Goal: Use online tool/utility: Utilize a website feature to perform a specific function

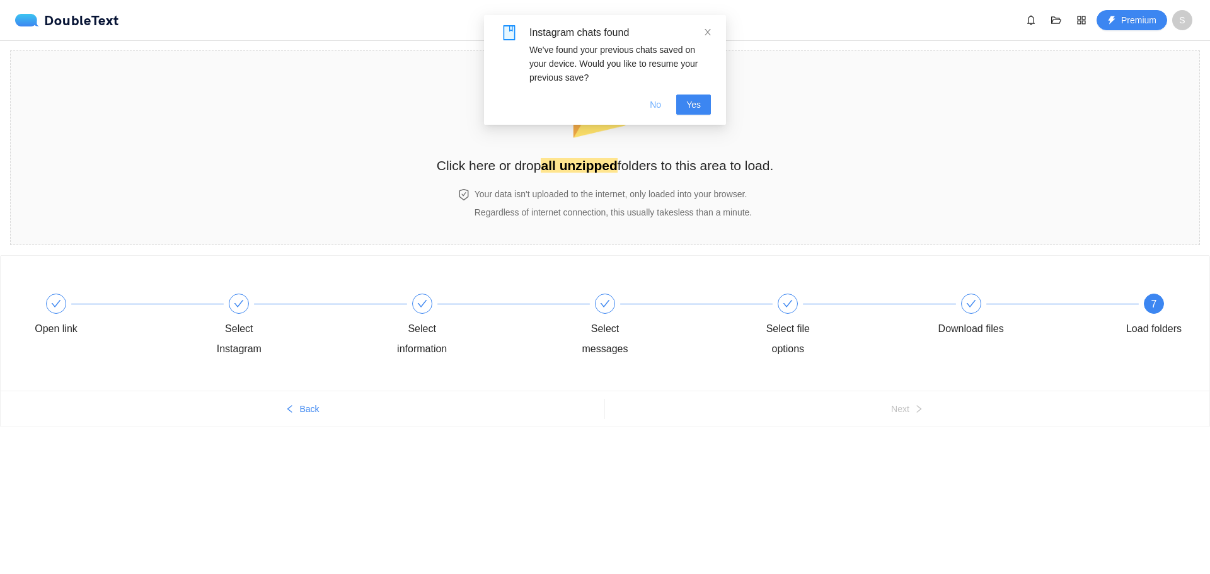
click at [661, 108] on span "No" at bounding box center [655, 105] width 11 height 14
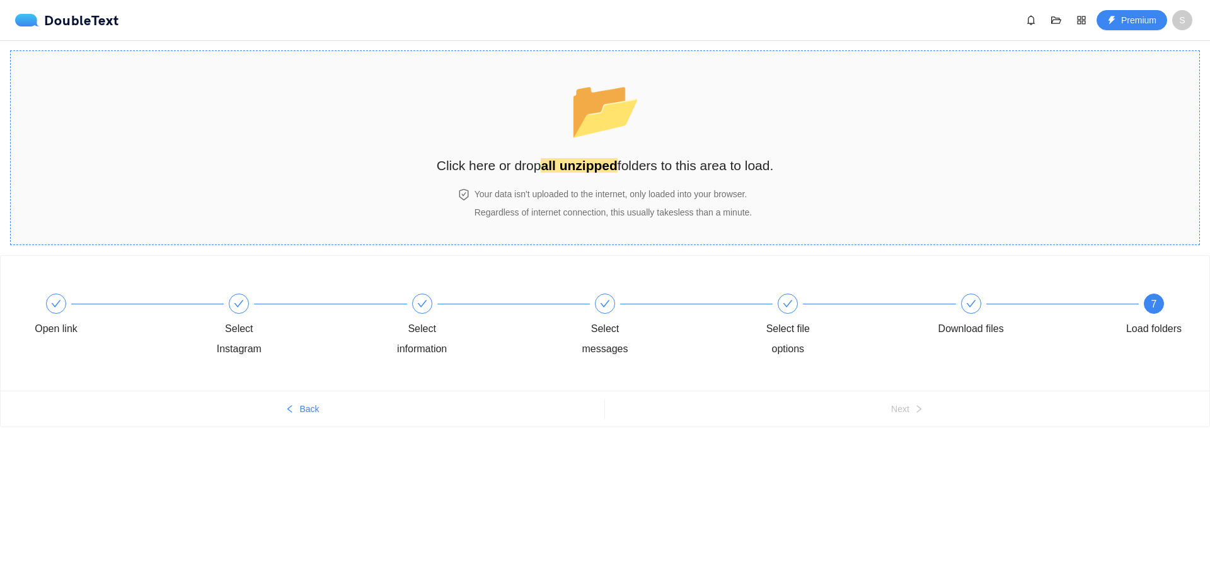
click at [509, 139] on div "📂 Click here or drop all unzipped folders to this area to load." at bounding box center [605, 120] width 337 height 112
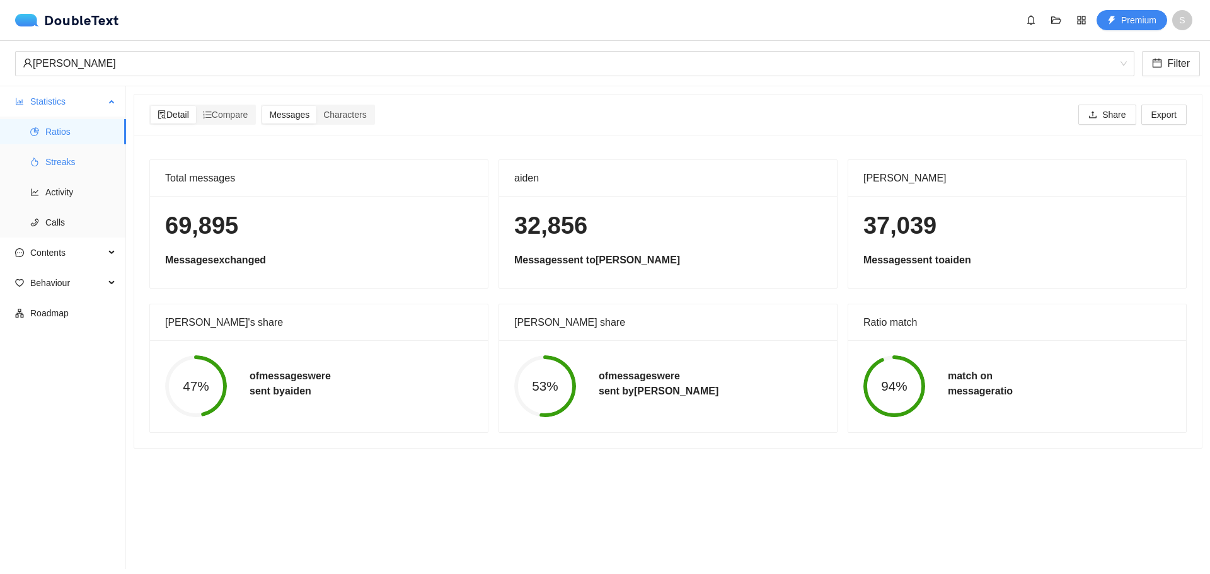
click at [34, 174] on li "Streaks" at bounding box center [63, 161] width 126 height 25
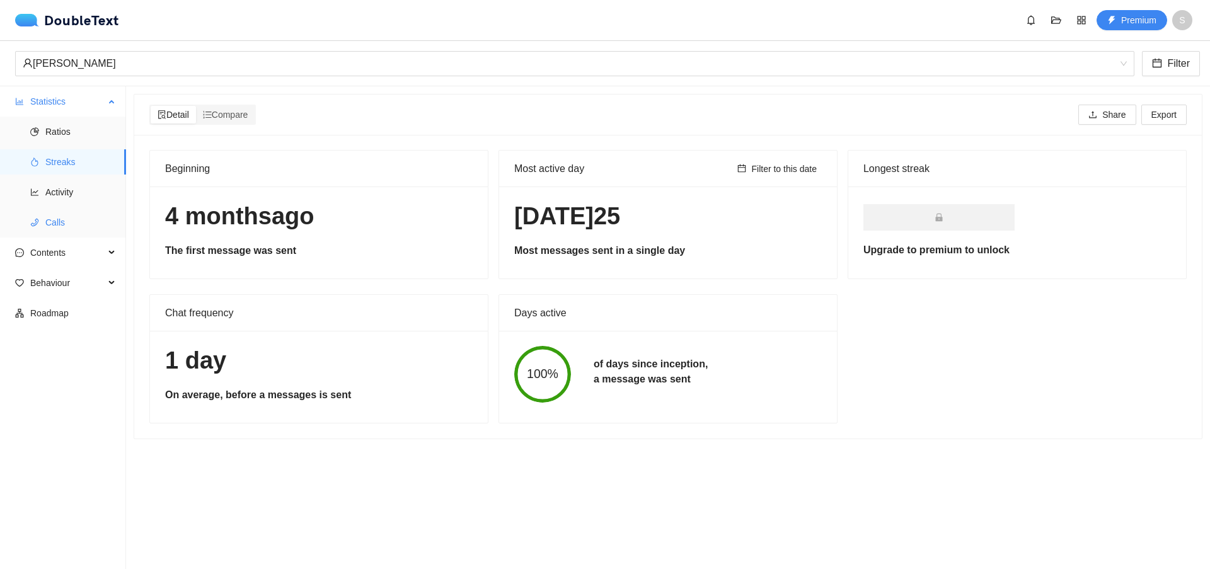
click at [23, 208] on ul "Ratios Streaks Activity Calls" at bounding box center [62, 177] width 125 height 121
click at [25, 196] on li "Activity" at bounding box center [63, 192] width 126 height 25
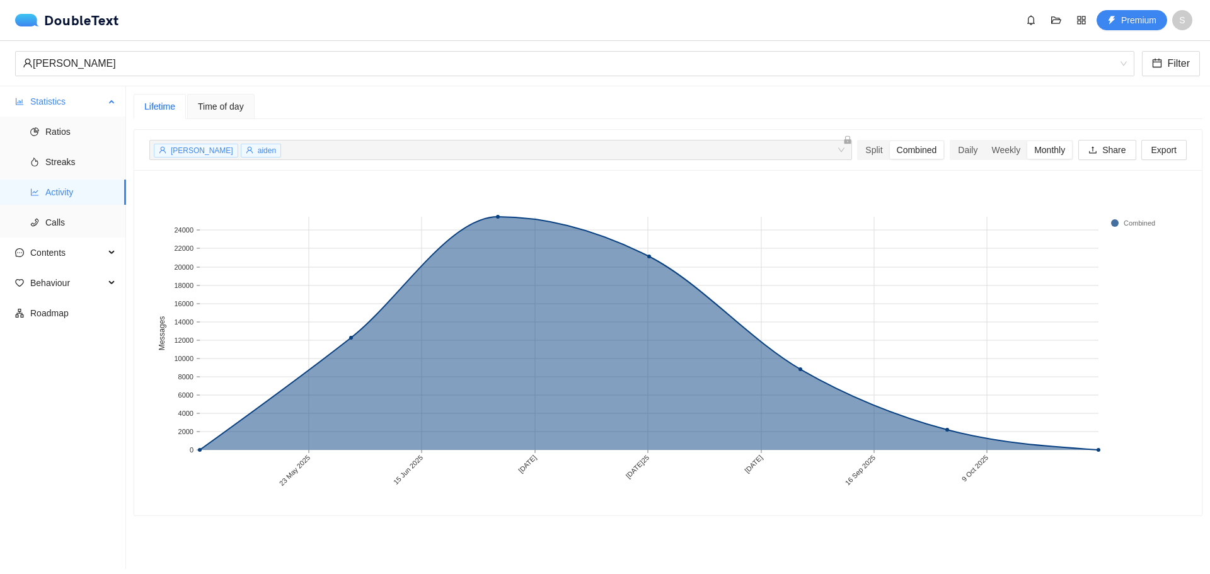
click at [59, 176] on ul "Ratios Streaks Activity Calls" at bounding box center [62, 177] width 125 height 121
click at [51, 169] on span "Streaks" at bounding box center [80, 161] width 71 height 25
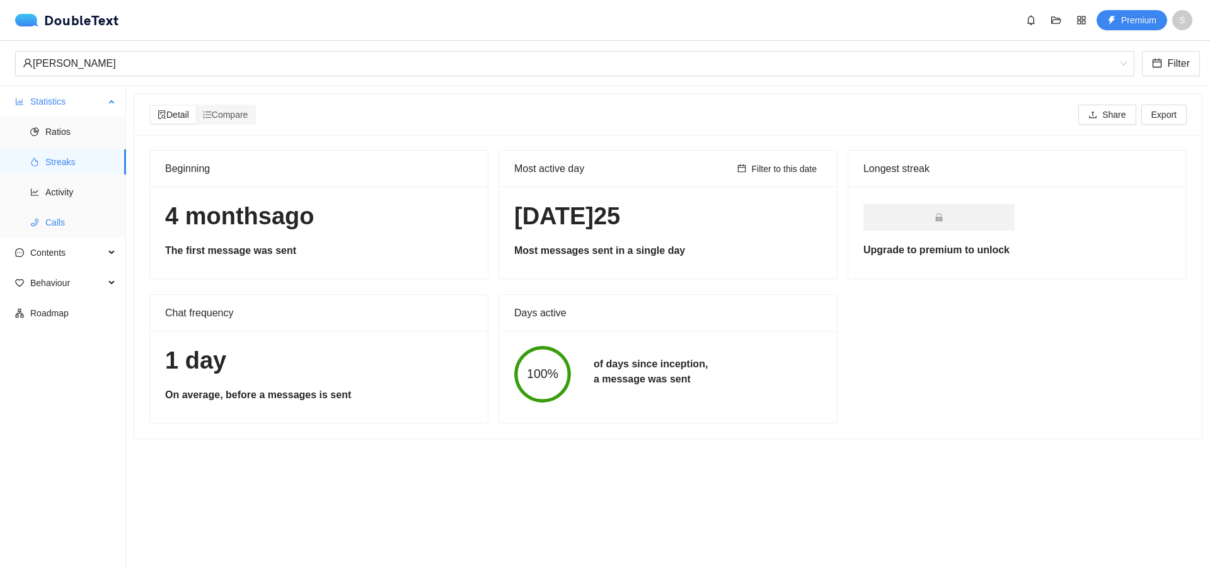
click at [64, 217] on span "Calls" at bounding box center [80, 222] width 71 height 25
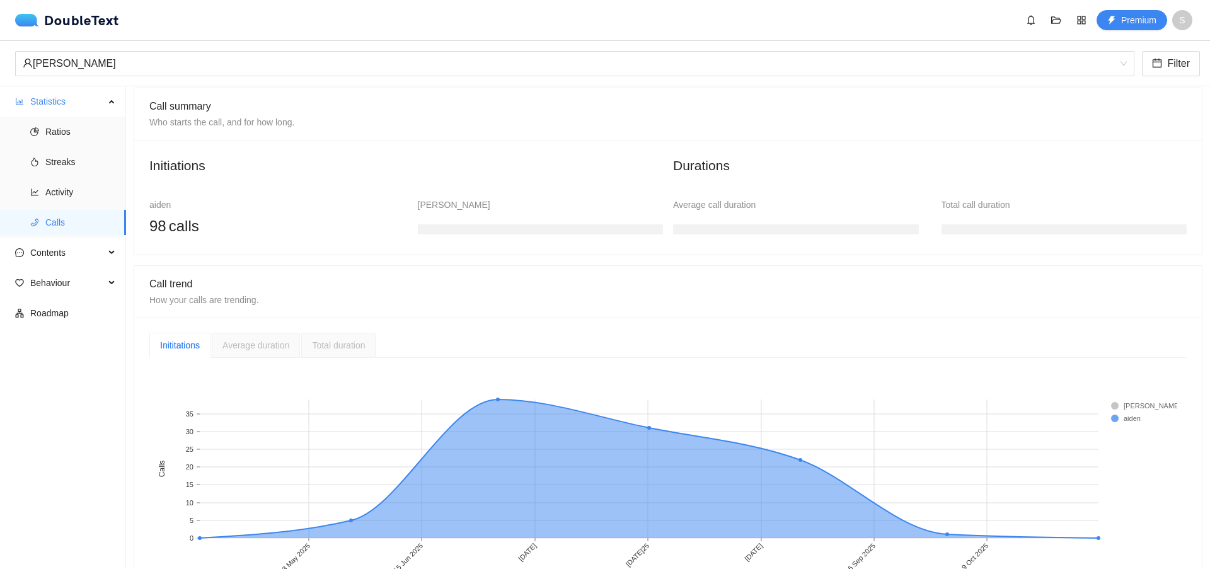
scroll to position [127, 0]
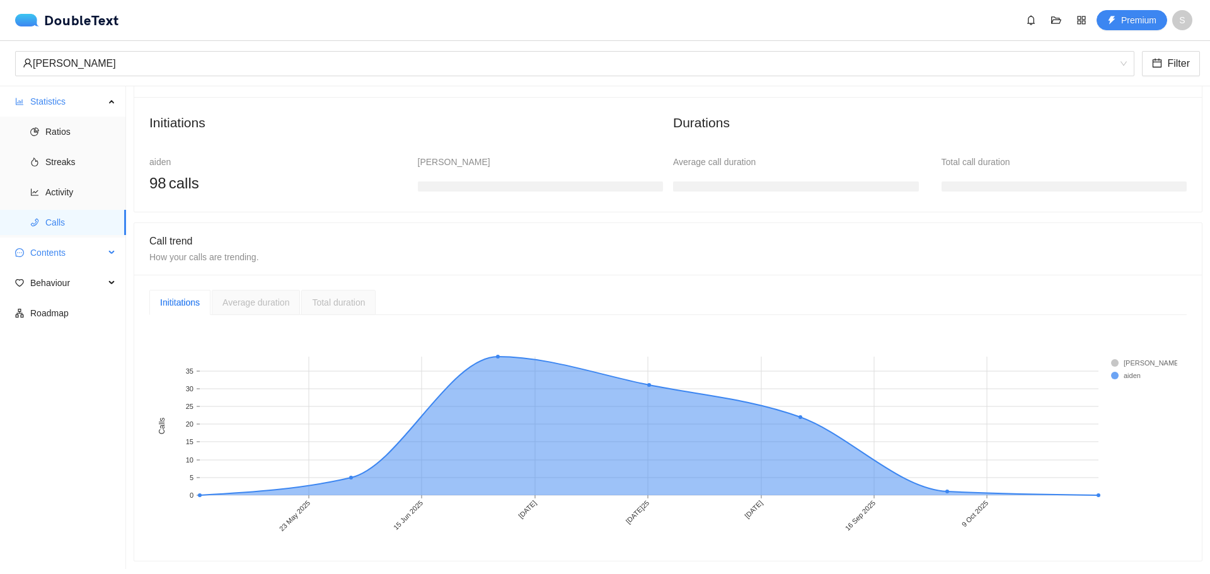
click at [69, 260] on span "Contents" at bounding box center [67, 252] width 74 height 25
click at [78, 282] on span "Word Cloud" at bounding box center [80, 282] width 71 height 25
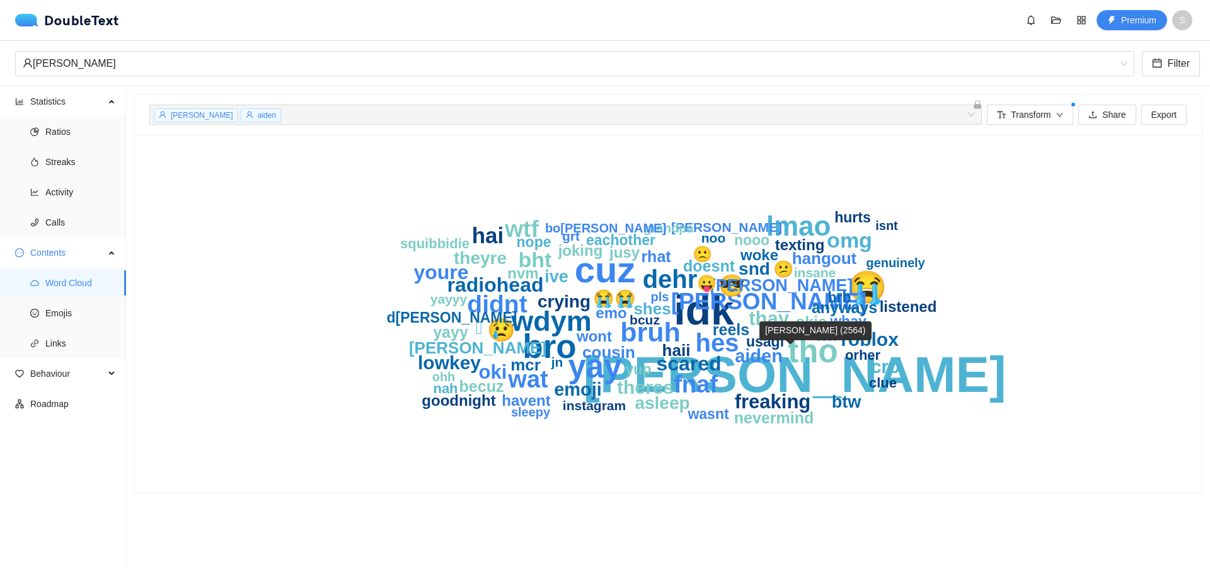
click at [769, 371] on text "anaya" at bounding box center [794, 375] width 423 height 56
click at [181, 118] on span "anaya" at bounding box center [202, 115] width 62 height 9
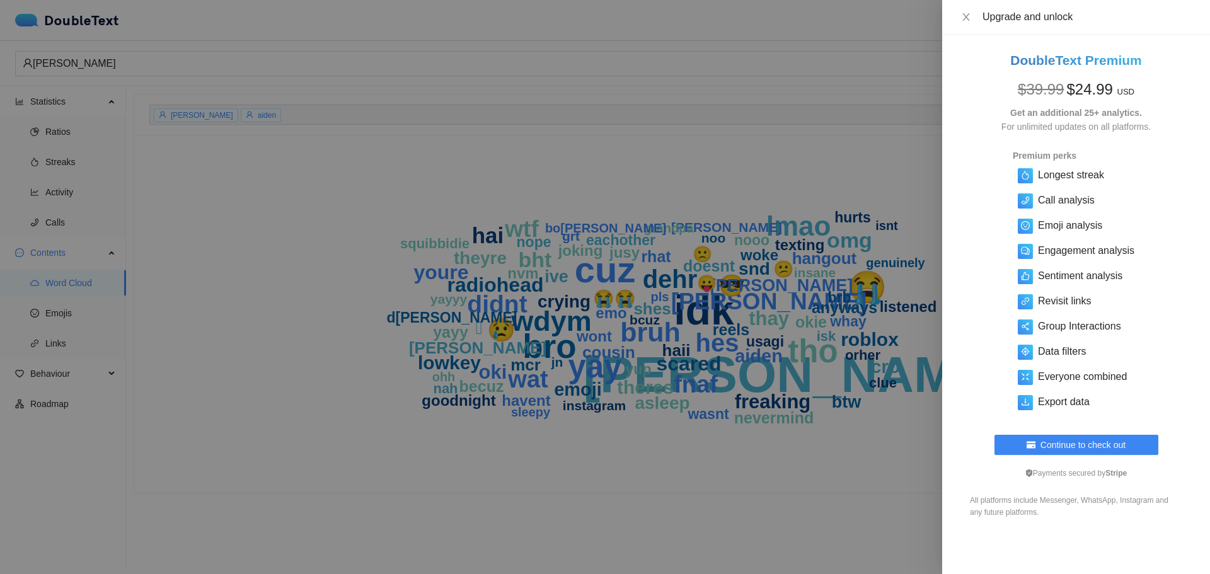
click at [271, 155] on div at bounding box center [605, 287] width 1210 height 574
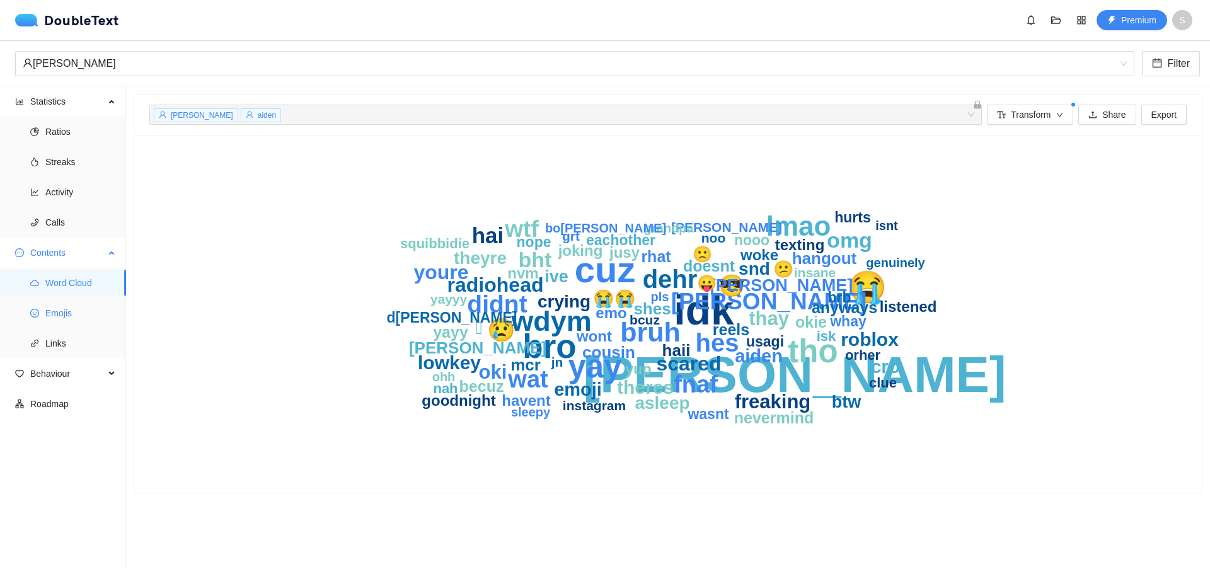
click at [56, 314] on span "Emojis" at bounding box center [80, 313] width 71 height 25
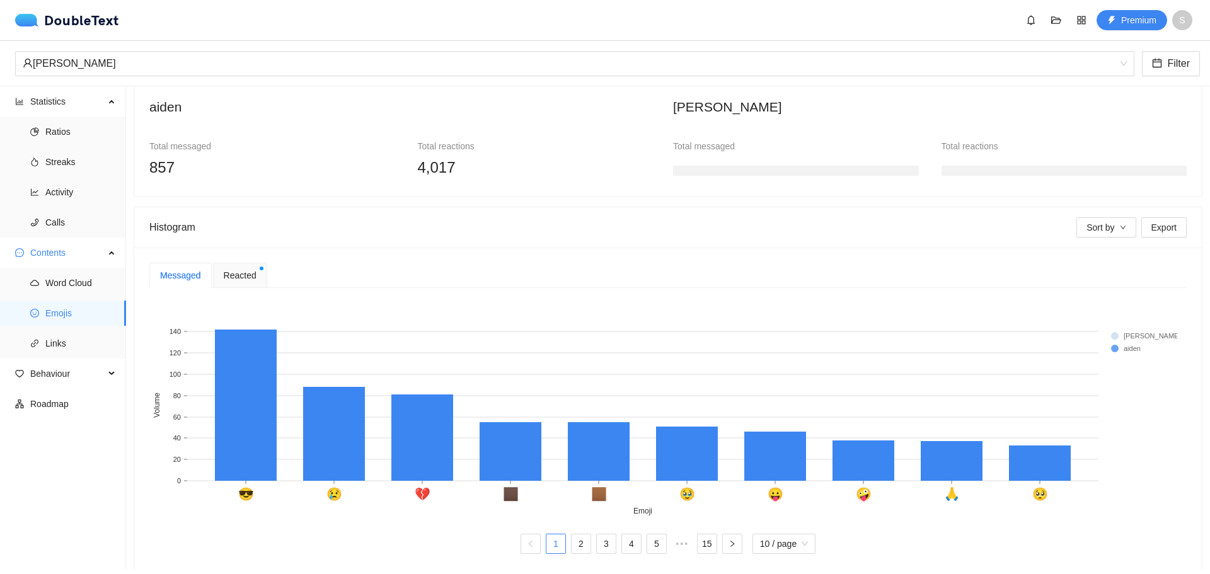
scroll to position [126, 0]
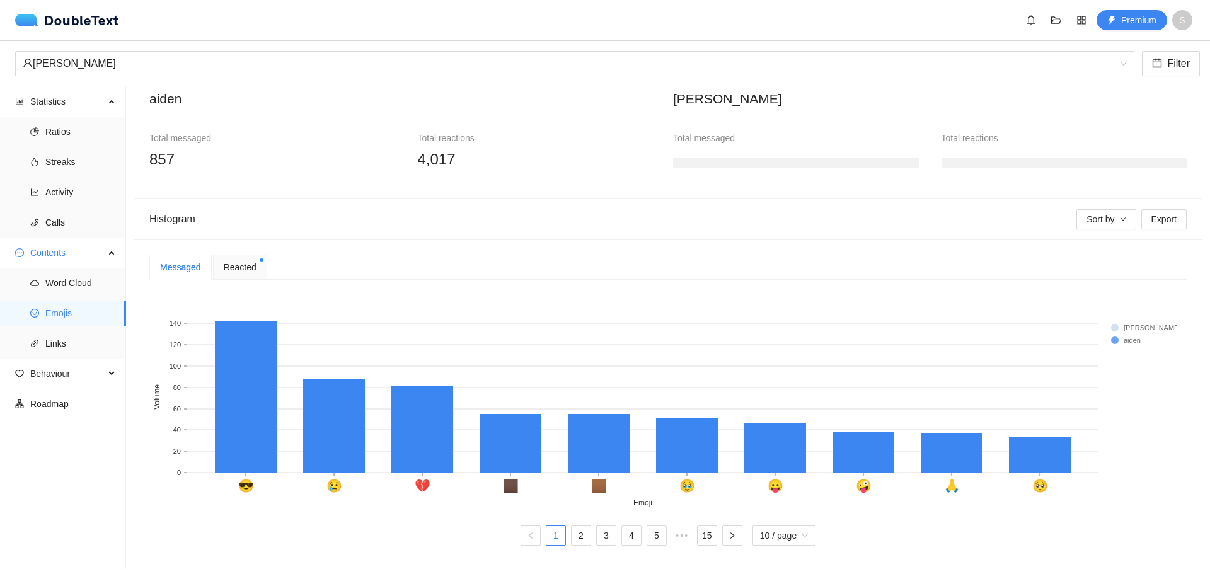
click at [246, 275] on div "Reacted" at bounding box center [240, 267] width 54 height 25
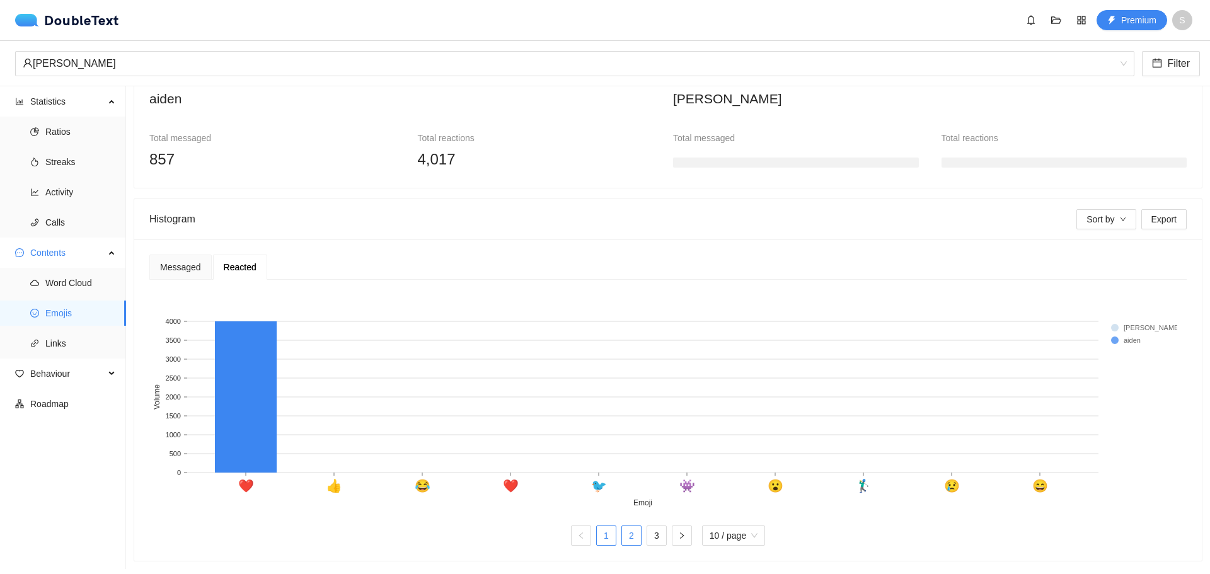
click at [622, 528] on link "2" at bounding box center [631, 535] width 19 height 19
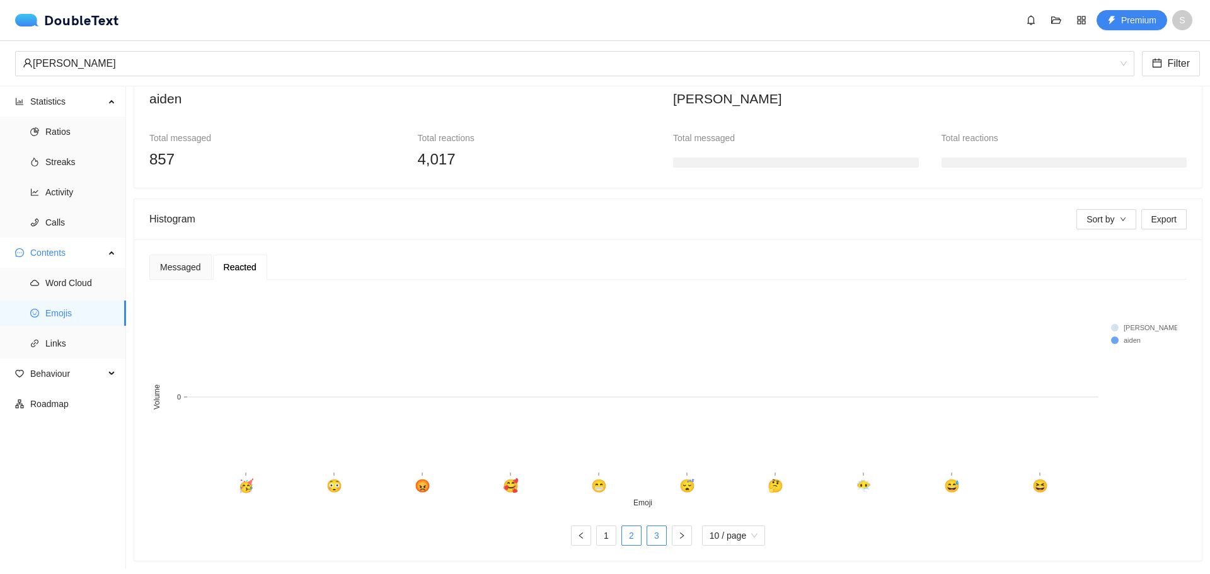
click at [658, 538] on link "3" at bounding box center [656, 535] width 19 height 19
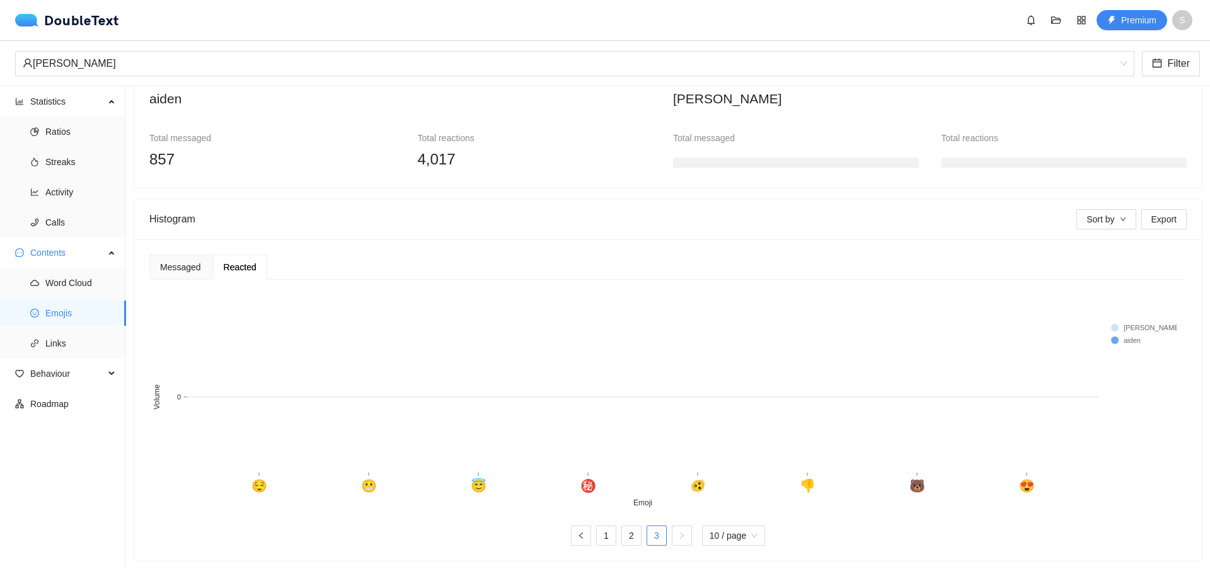
drag, startPoint x: 612, startPoint y: 535, endPoint x: 614, endPoint y: 542, distance: 7.0
click at [611, 538] on ul "1 2 3 10 / page" at bounding box center [667, 536] width 1037 height 20
click at [605, 542] on link "1" at bounding box center [606, 535] width 19 height 19
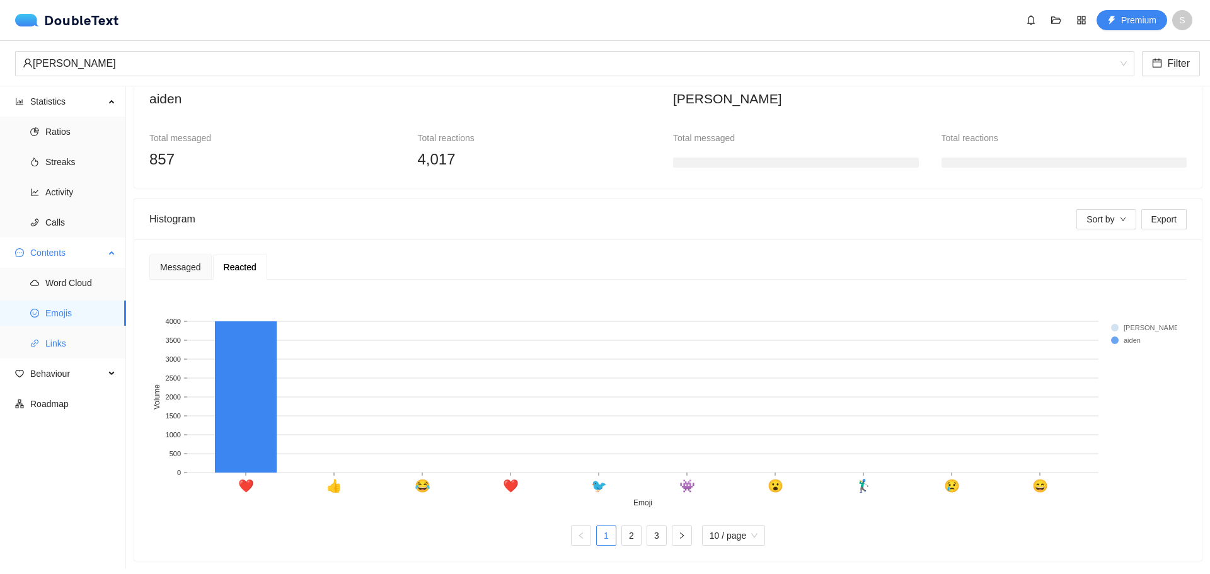
click at [104, 336] on span "Links" at bounding box center [80, 343] width 71 height 25
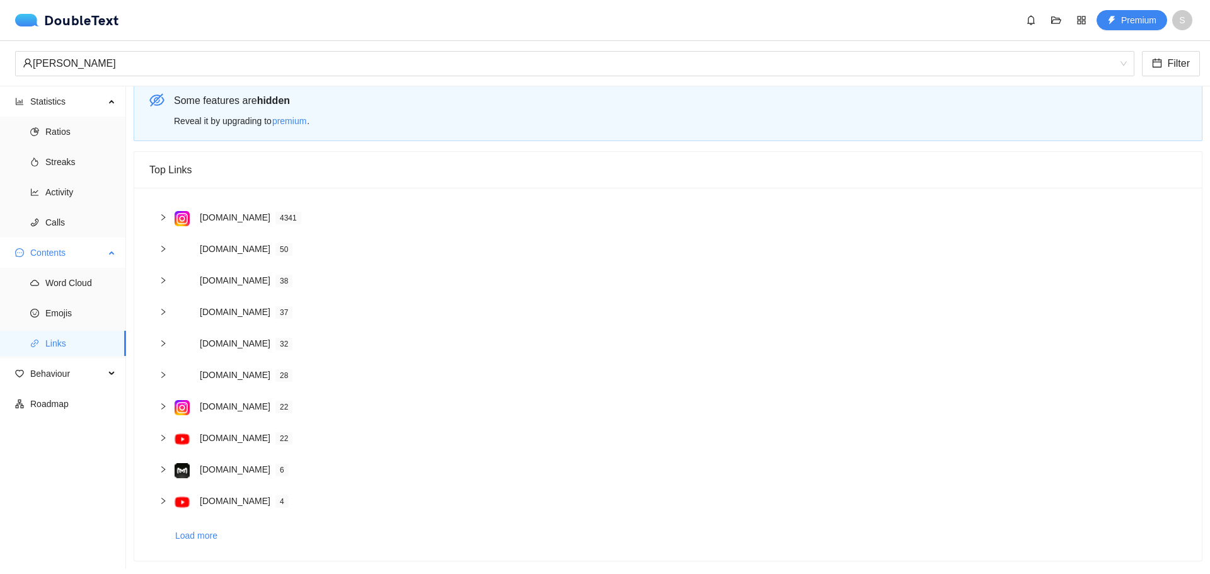
scroll to position [21, 0]
click at [64, 362] on span "Behaviour" at bounding box center [67, 373] width 74 height 25
click at [71, 406] on span "Engagement" at bounding box center [80, 403] width 71 height 25
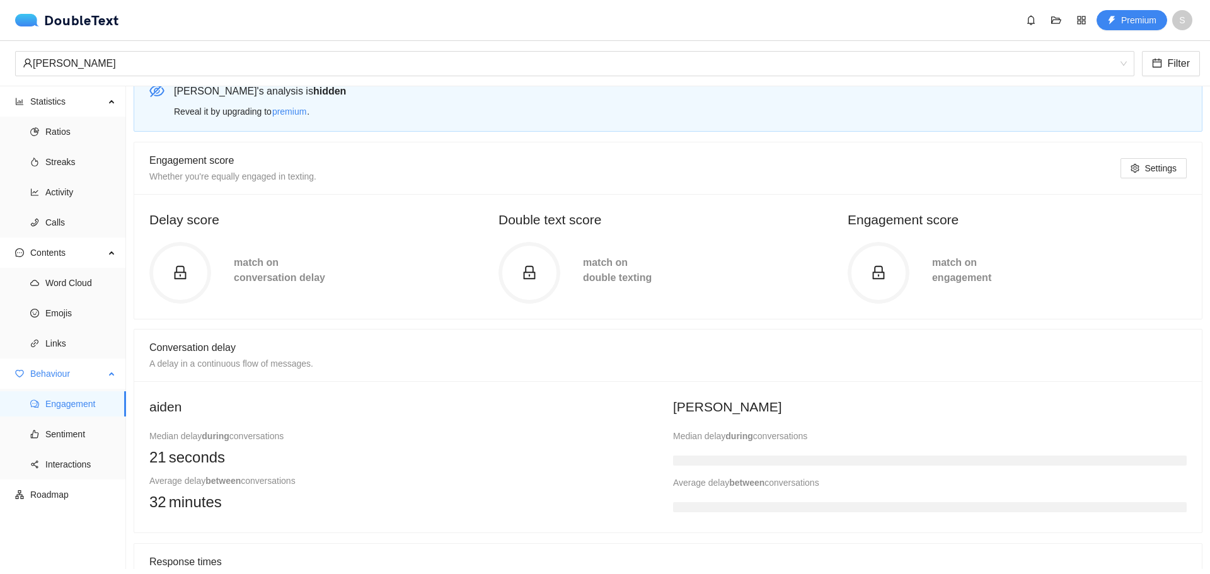
scroll to position [126, 0]
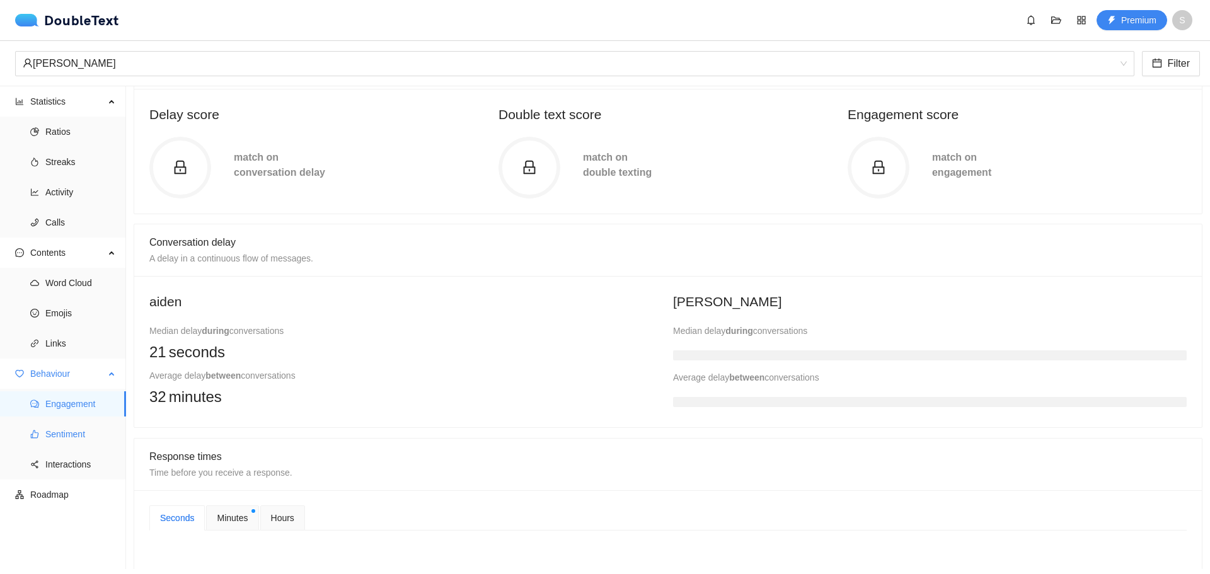
click at [84, 437] on span "Sentiment" at bounding box center [80, 434] width 71 height 25
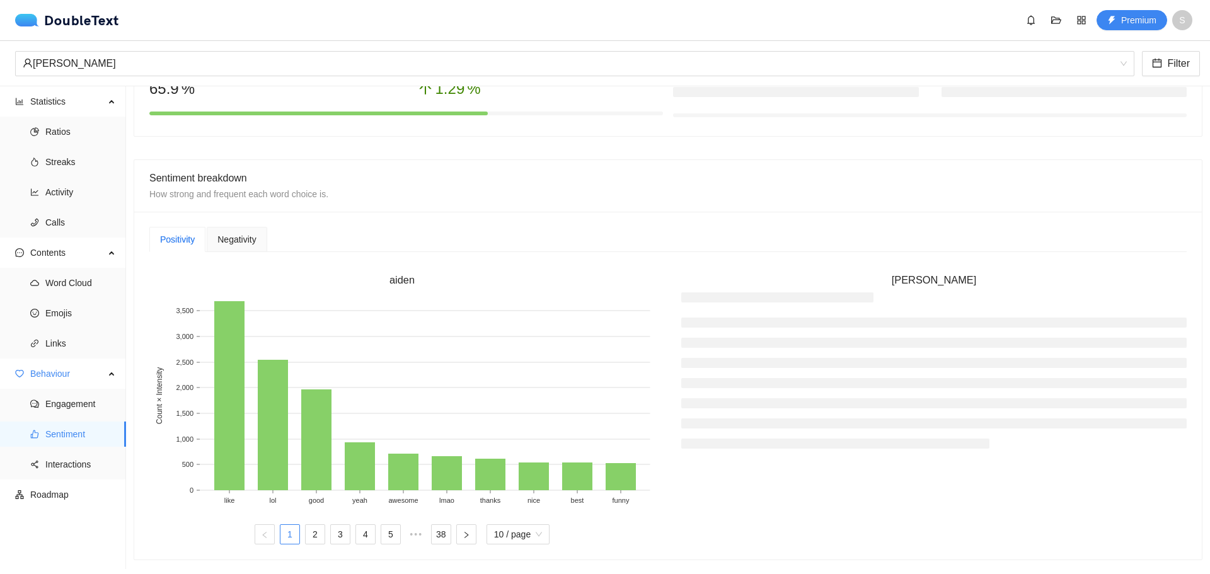
scroll to position [252, 0]
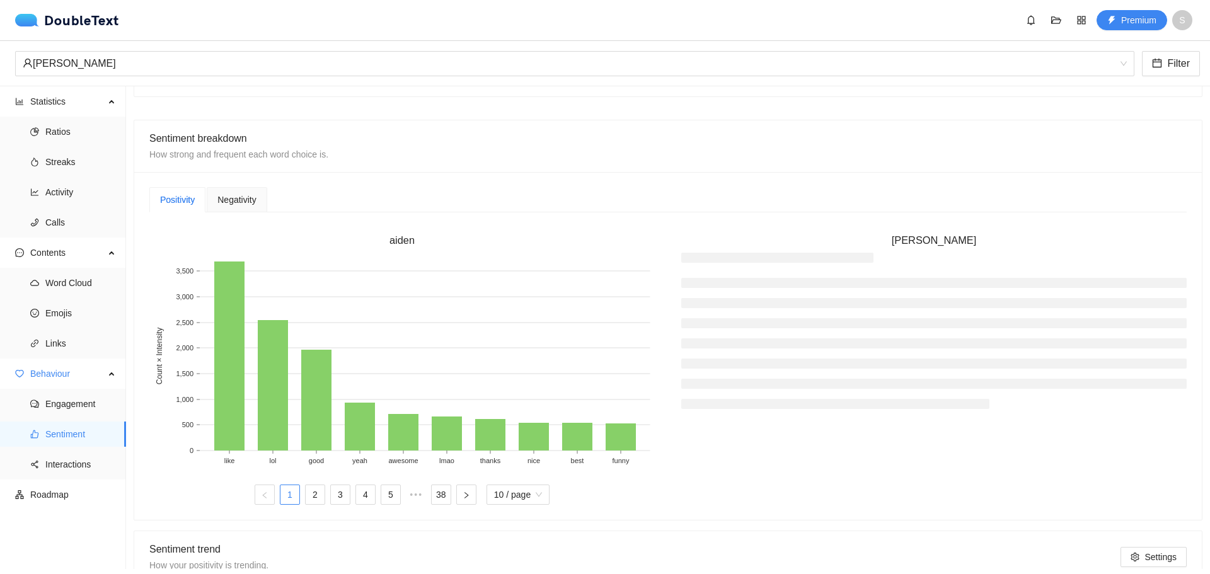
click at [231, 195] on span "Negativity" at bounding box center [236, 199] width 38 height 9
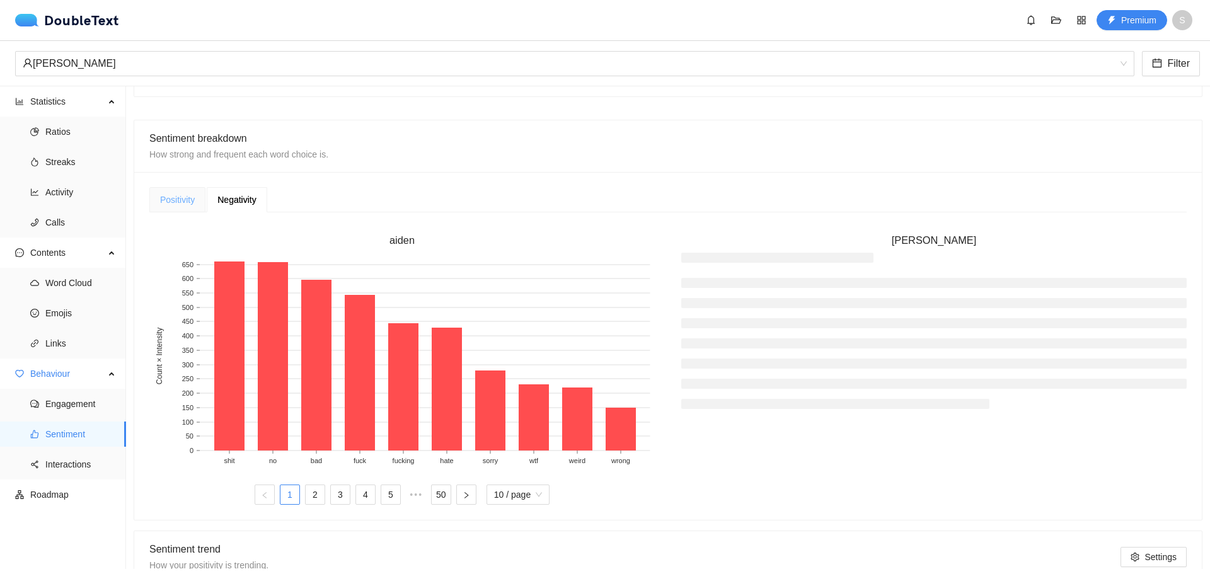
click at [183, 208] on div "Positivity" at bounding box center [177, 199] width 56 height 25
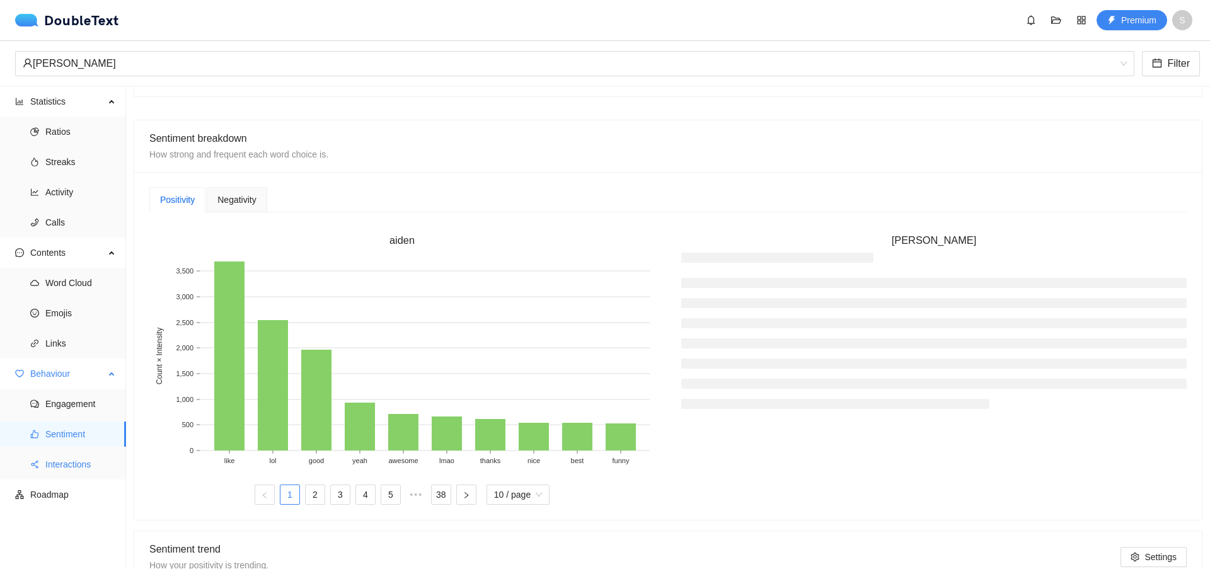
click at [96, 469] on span "Interactions" at bounding box center [80, 464] width 71 height 25
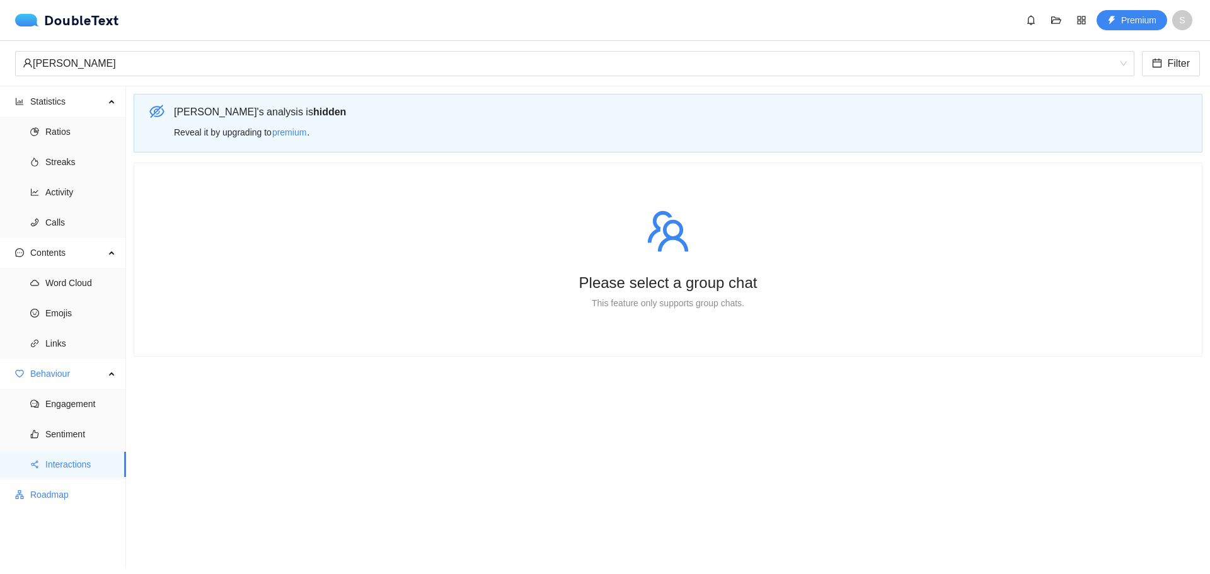
click at [86, 497] on span "Roadmap" at bounding box center [73, 494] width 86 height 25
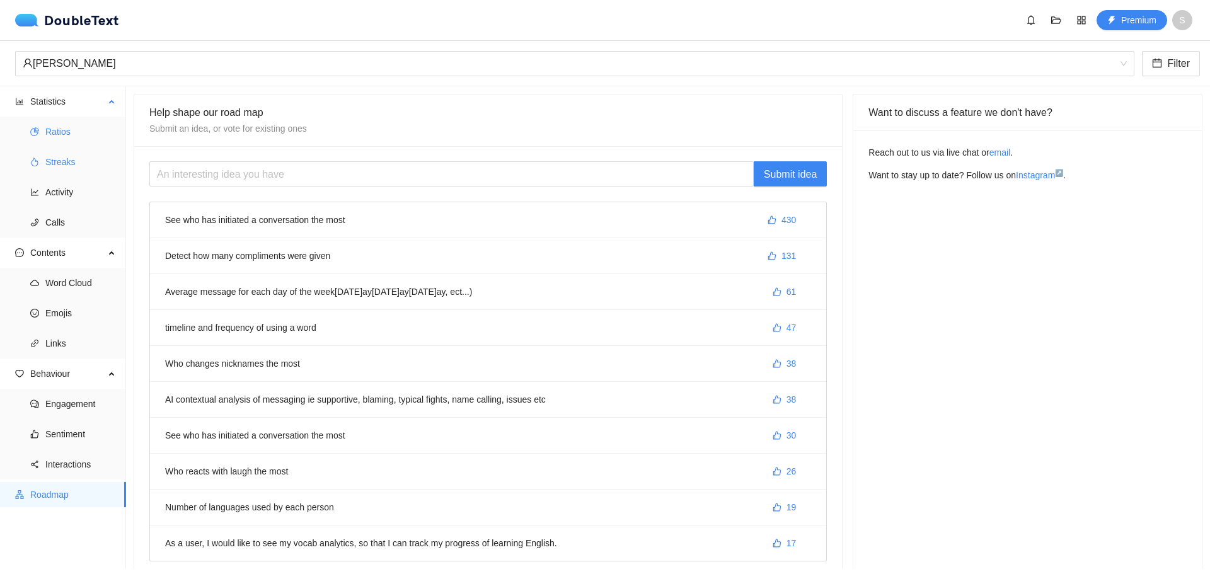
click at [57, 130] on span "Ratios" at bounding box center [80, 131] width 71 height 25
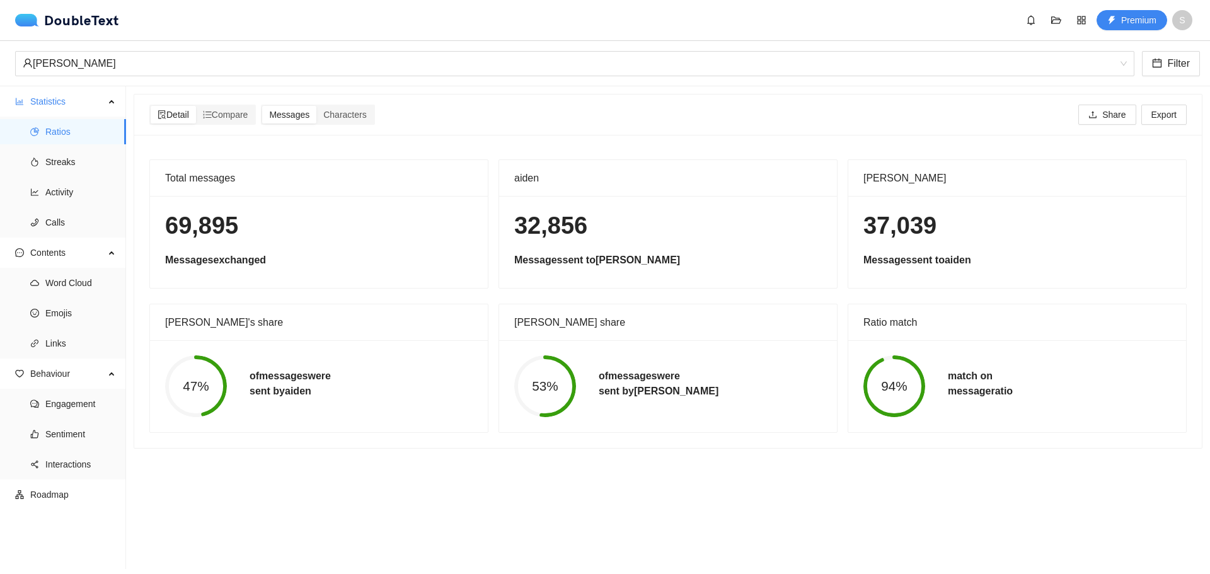
click at [383, 115] on div "Detail Compare Messages Characters Share Export" at bounding box center [668, 115] width 1042 height 20
click at [362, 115] on span "Characters" at bounding box center [344, 115] width 43 height 10
click at [316, 106] on input "Characters" at bounding box center [316, 106] width 0 height 0
click at [269, 106] on div "Messages" at bounding box center [289, 115] width 54 height 18
click at [262, 106] on input "Messages" at bounding box center [262, 106] width 0 height 0
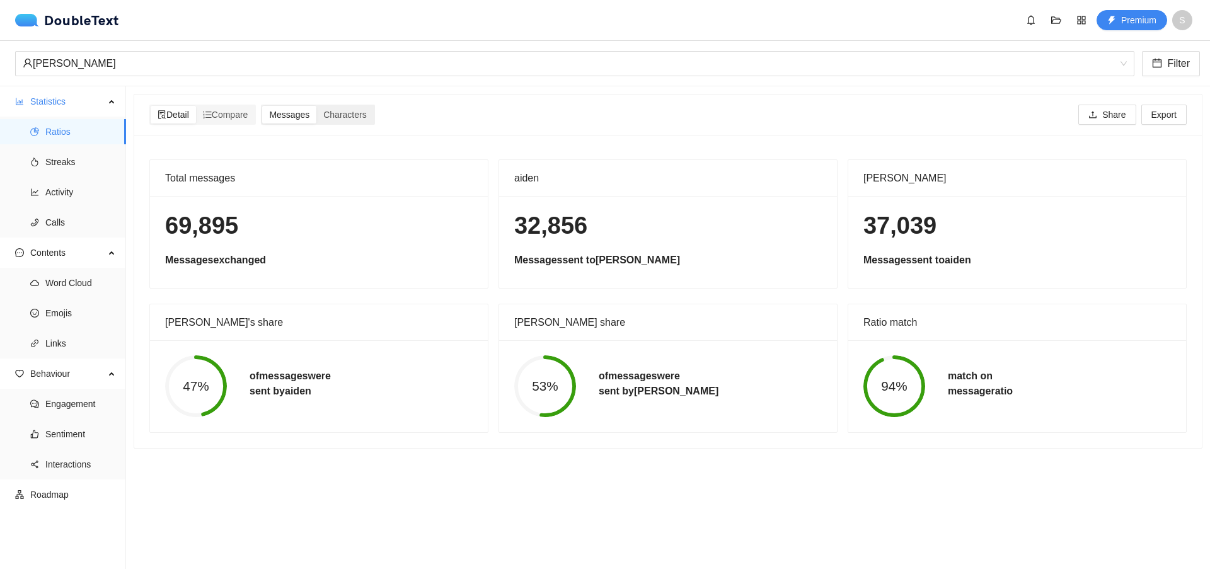
click at [362, 124] on div "Messages Characters" at bounding box center [317, 115] width 113 height 20
drag, startPoint x: 359, startPoint y: 118, endPoint x: 350, endPoint y: 111, distance: 10.7
click at [352, 112] on span "Characters" at bounding box center [344, 115] width 43 height 10
click at [350, 111] on span "Characters" at bounding box center [344, 115] width 43 height 10
click at [316, 106] on input "Characters" at bounding box center [316, 106] width 0 height 0
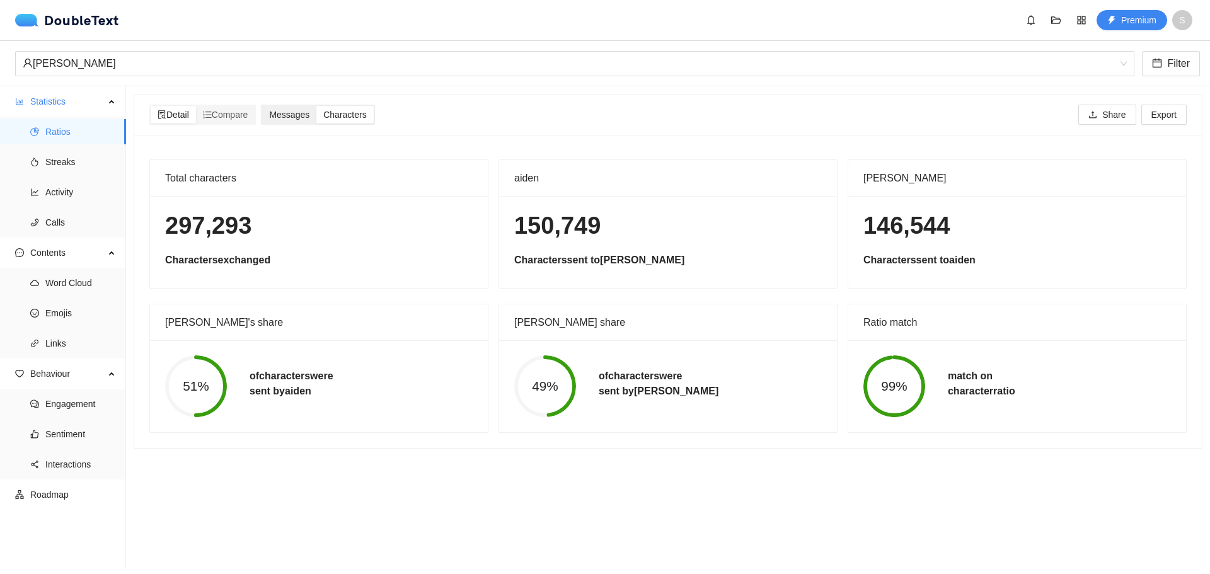
click at [305, 111] on span "Messages" at bounding box center [289, 115] width 40 height 10
click at [262, 106] on input "Messages" at bounding box center [262, 106] width 0 height 0
click at [229, 119] on span "Compare" at bounding box center [225, 115] width 45 height 10
click at [196, 106] on input "Compare" at bounding box center [196, 106] width 0 height 0
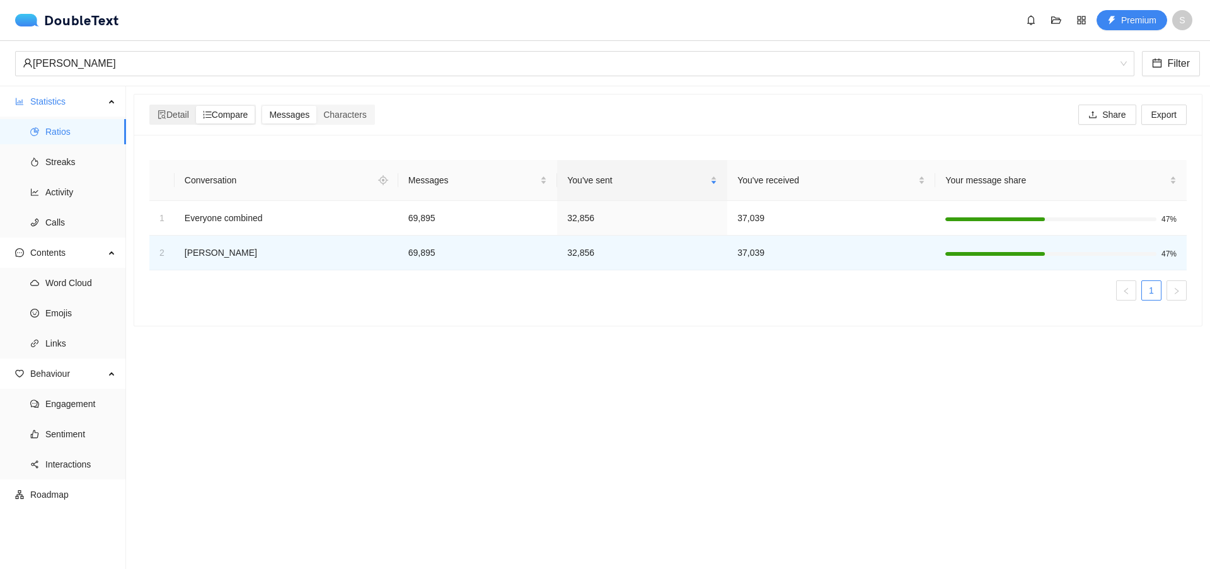
click at [167, 124] on div "Detail Compare" at bounding box center [202, 115] width 106 height 20
click at [165, 120] on span "Detail" at bounding box center [174, 115] width 32 height 10
click at [151, 106] on input "Detail" at bounding box center [151, 106] width 0 height 0
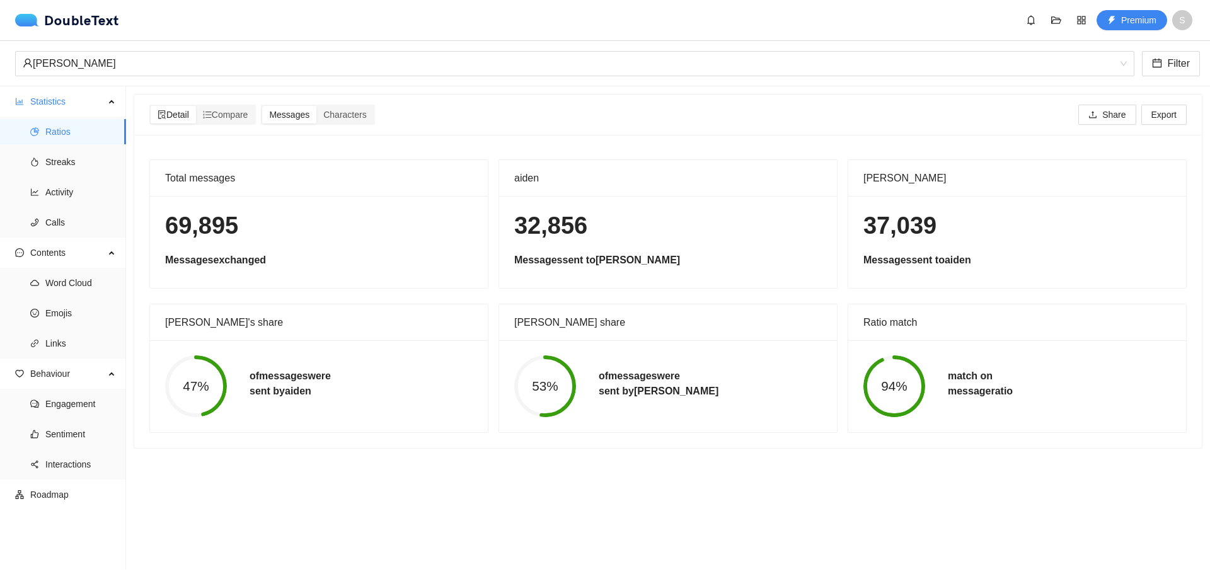
click at [241, 125] on div "Detail Compare Messages Characters Share Export" at bounding box center [667, 115] width 1037 height 40
click at [231, 113] on span "Compare" at bounding box center [225, 115] width 45 height 10
click at [196, 106] on input "Compare" at bounding box center [196, 106] width 0 height 0
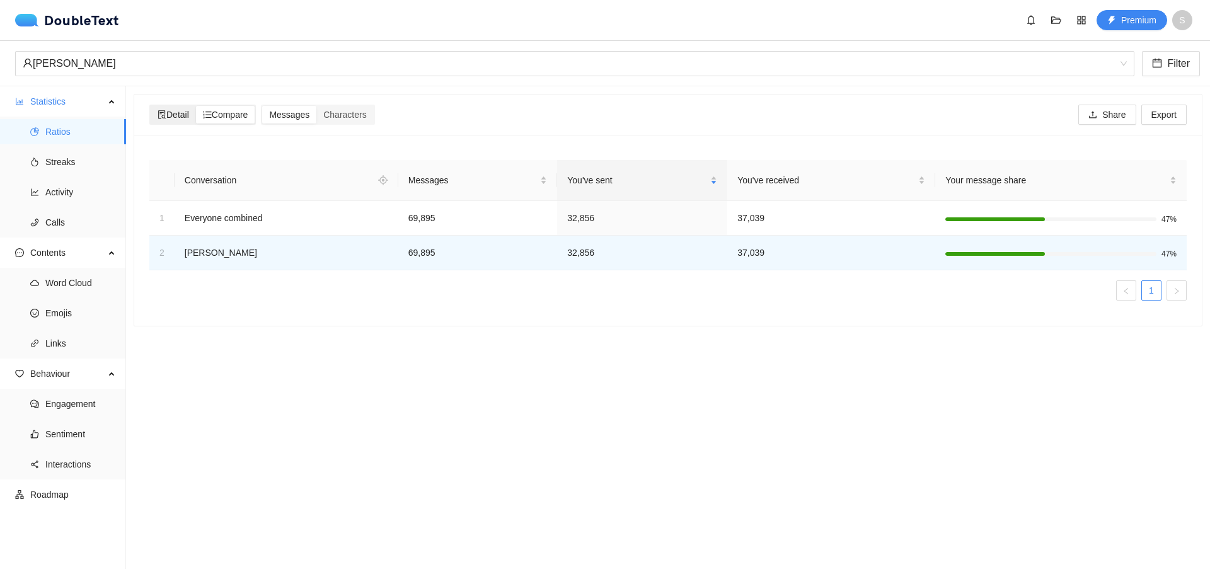
click at [176, 118] on span "Detail" at bounding box center [174, 115] width 32 height 10
click at [151, 106] on input "Detail" at bounding box center [151, 106] width 0 height 0
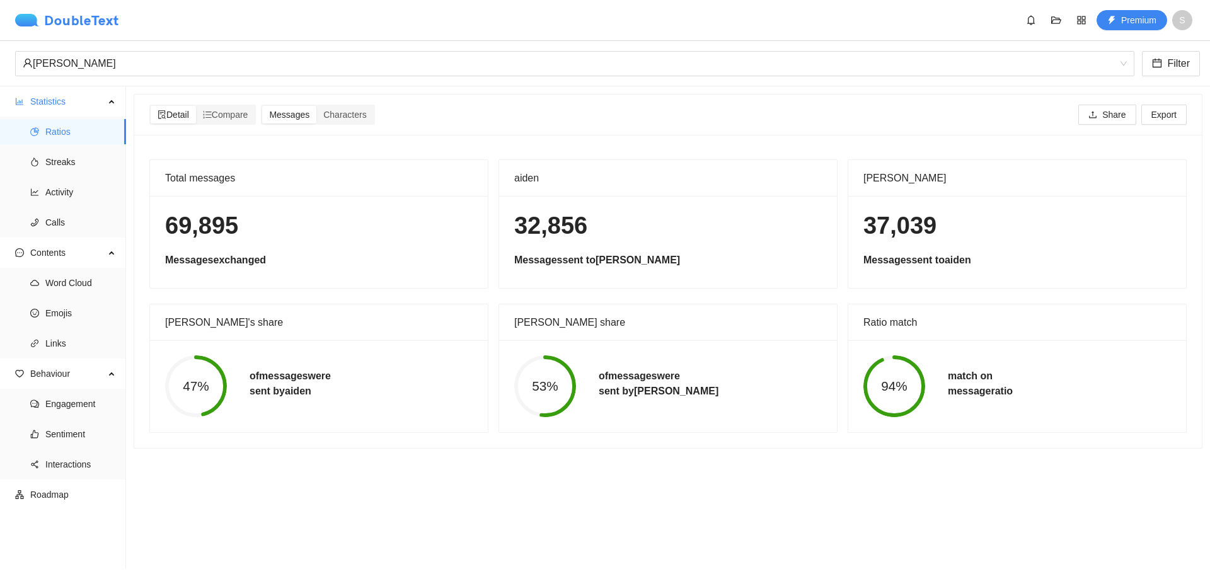
click at [60, 18] on div "DoubleText" at bounding box center [67, 20] width 104 height 13
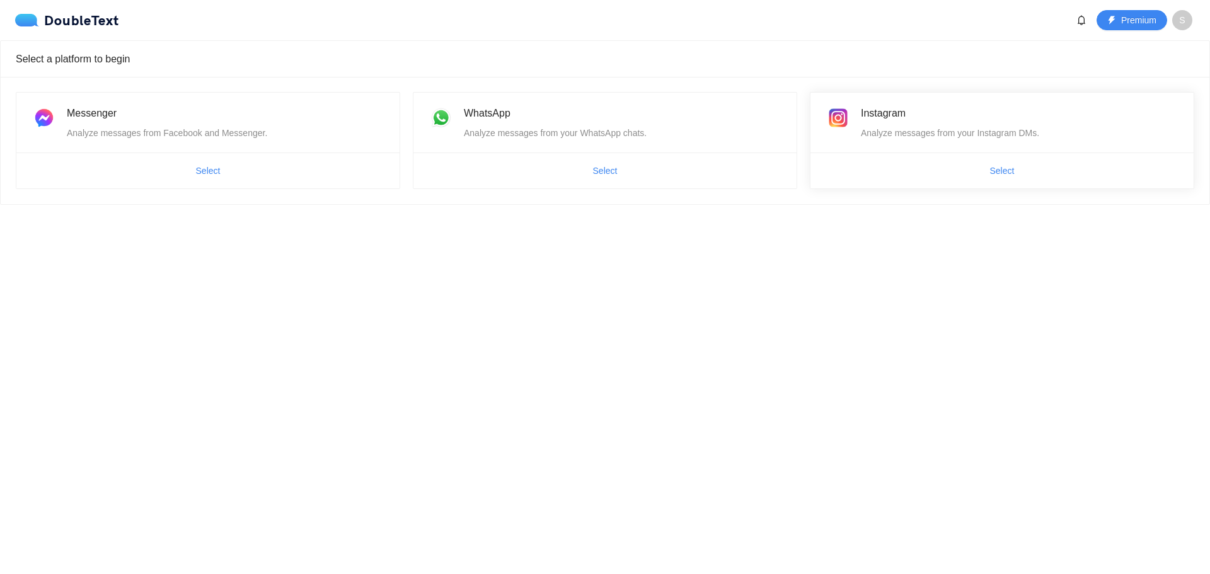
click at [1068, 170] on span "Select" at bounding box center [1001, 171] width 383 height 20
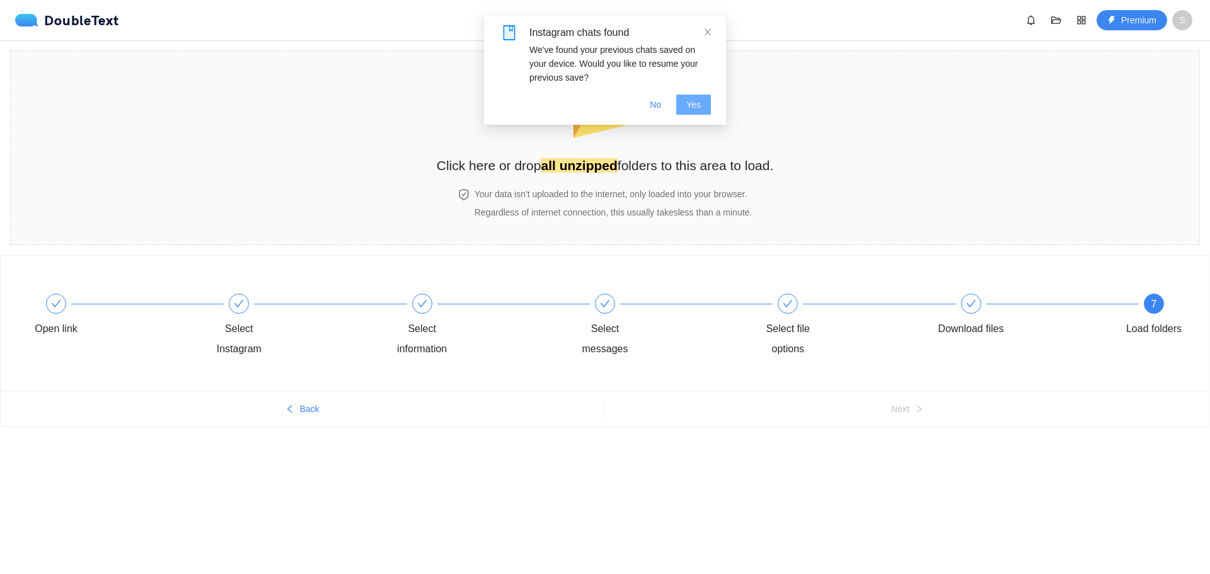
click at [700, 106] on span "Yes" at bounding box center [693, 105] width 14 height 14
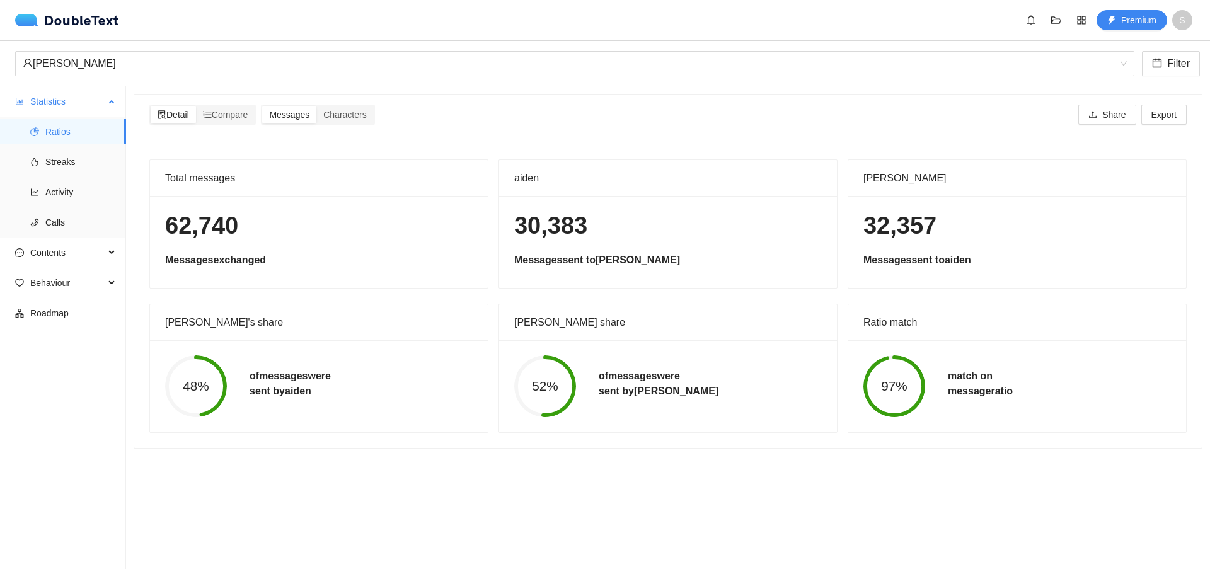
click at [69, 178] on ul "Ratios Streaks Activity Calls" at bounding box center [62, 177] width 125 height 121
click at [67, 169] on span "Streaks" at bounding box center [80, 161] width 71 height 25
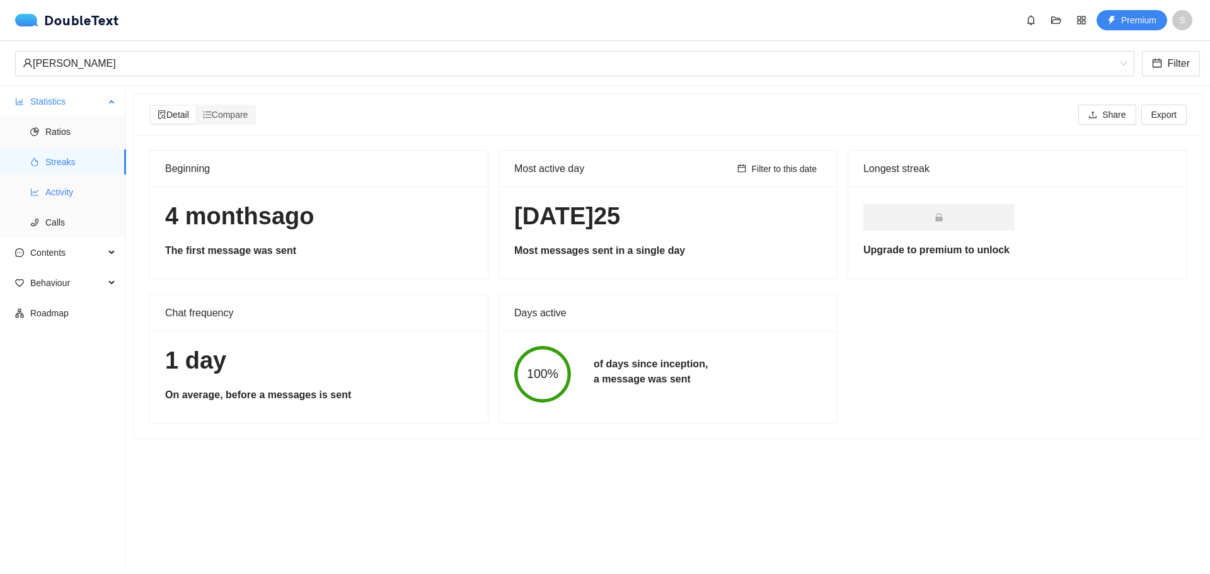
click at [77, 190] on span "Activity" at bounding box center [80, 192] width 71 height 25
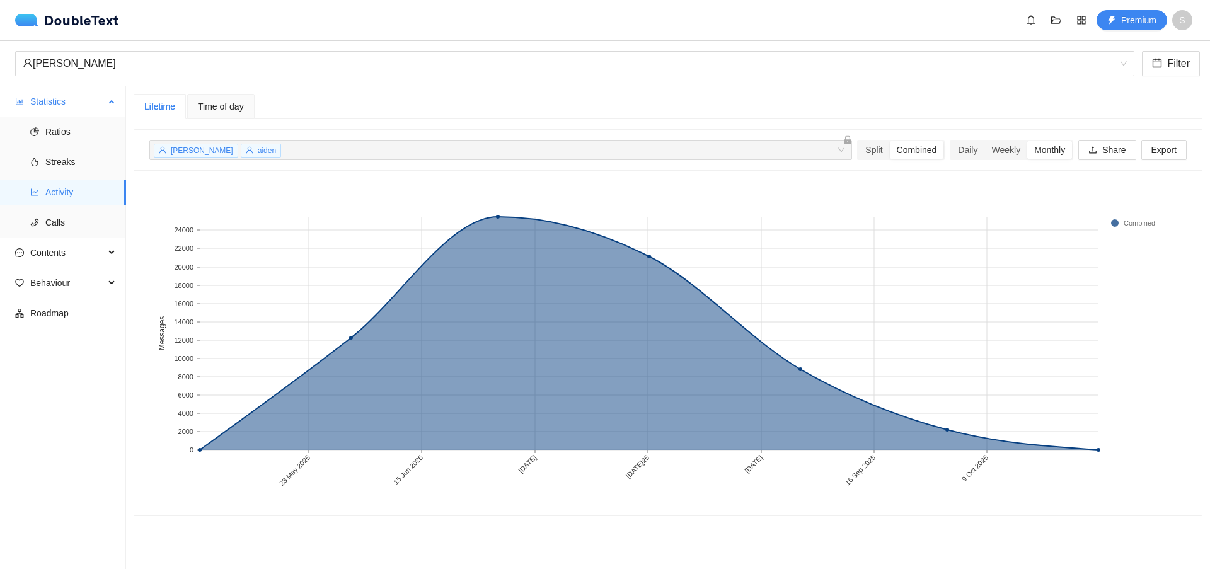
click at [77, 176] on ul "Ratios Streaks Activity Calls" at bounding box center [62, 177] width 125 height 121
click at [77, 166] on span "Streaks" at bounding box center [80, 161] width 71 height 25
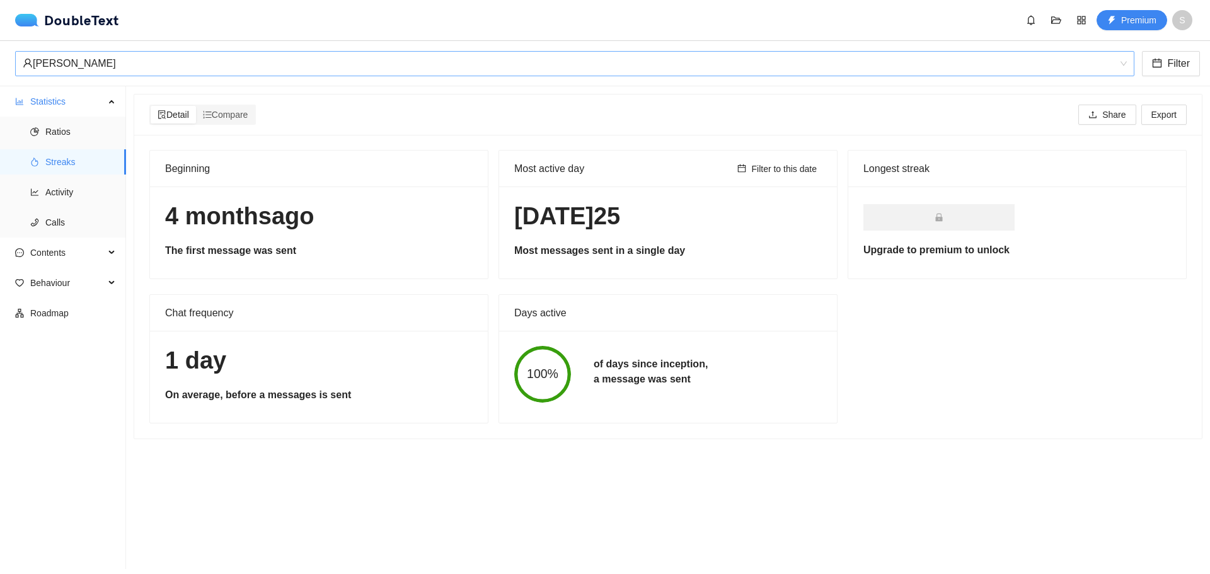
click at [46, 69] on div "anaya" at bounding box center [569, 64] width 1093 height 24
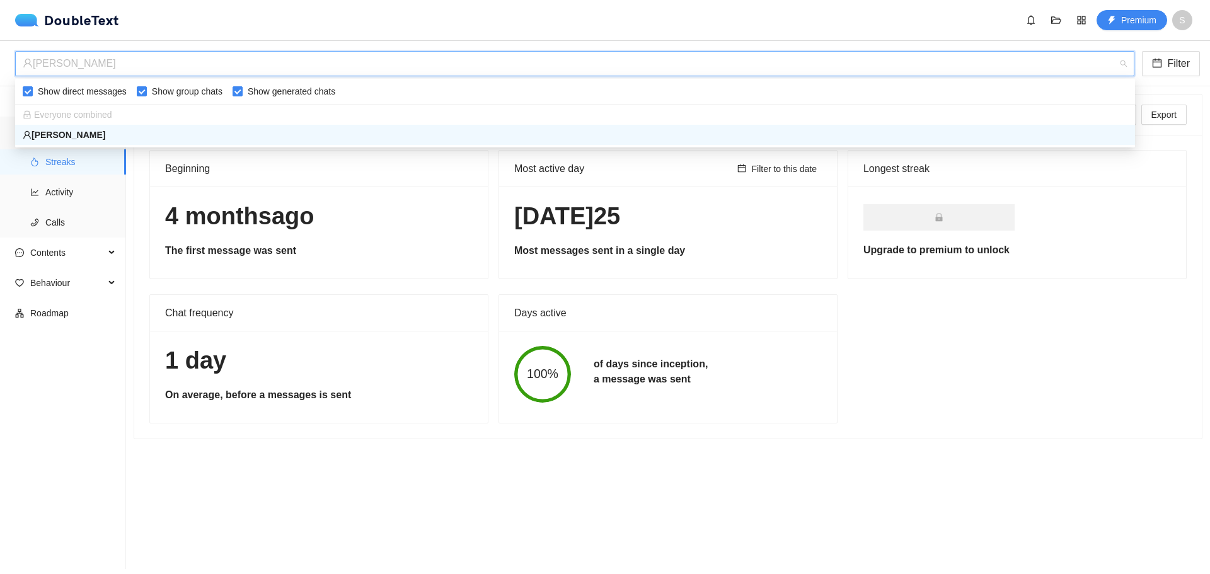
click at [589, 234] on div "22 Jun 2025 Most messages sent in a single day" at bounding box center [668, 233] width 338 height 92
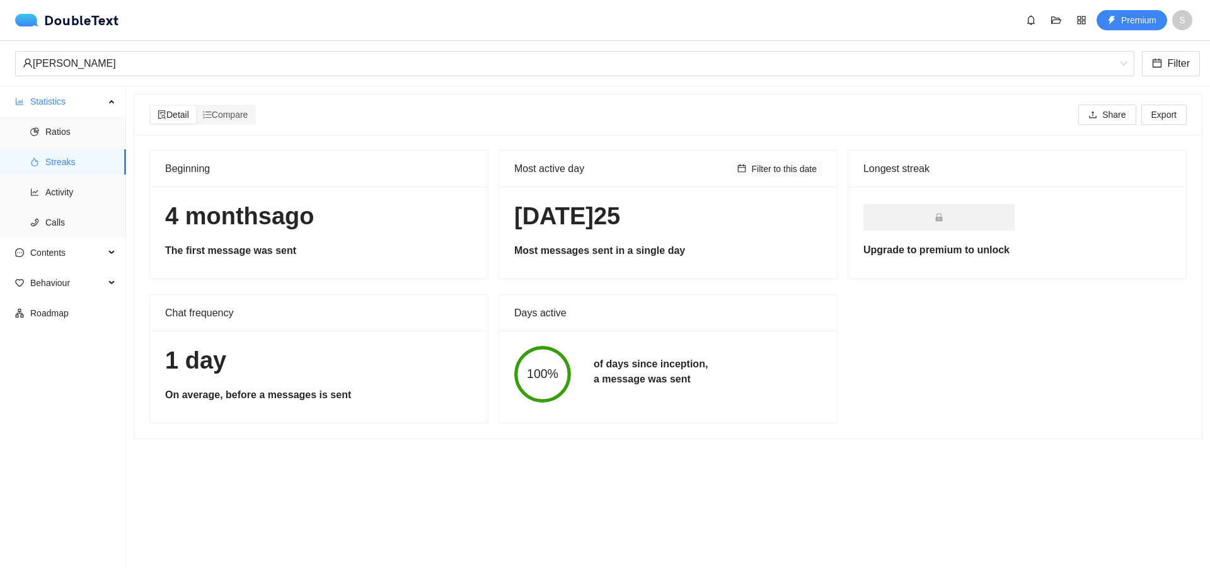
click at [785, 176] on button "Filter to this date" at bounding box center [776, 168] width 89 height 15
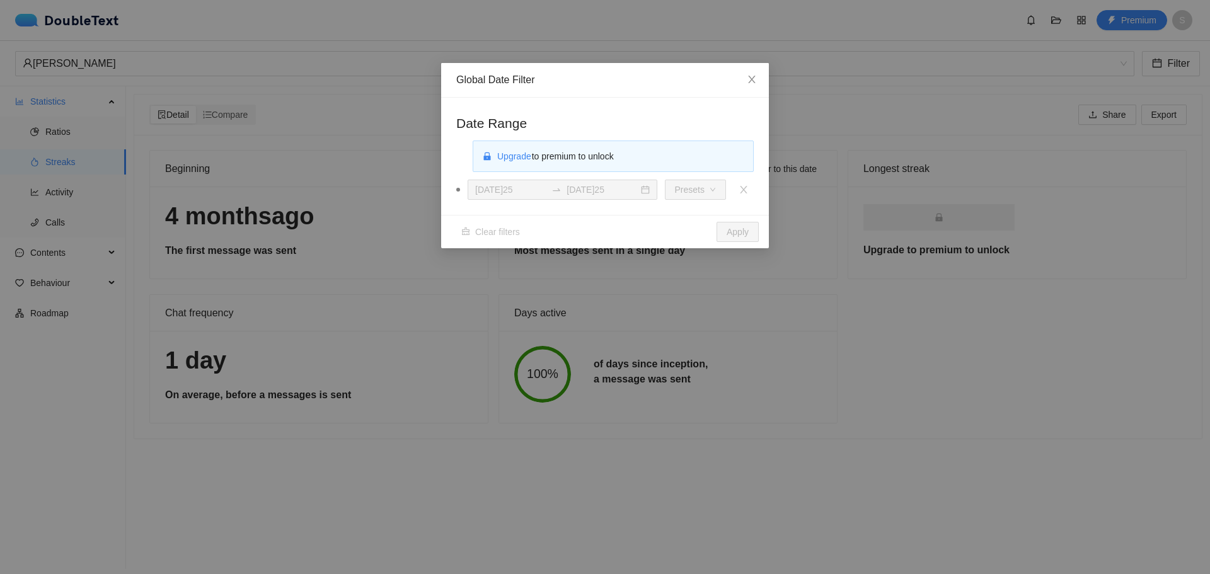
click at [849, 227] on div "Global Date Filter Date Range Upgrade to premium to unlock 22 Jun 2025 22 Jun 2…" at bounding box center [605, 287] width 1210 height 574
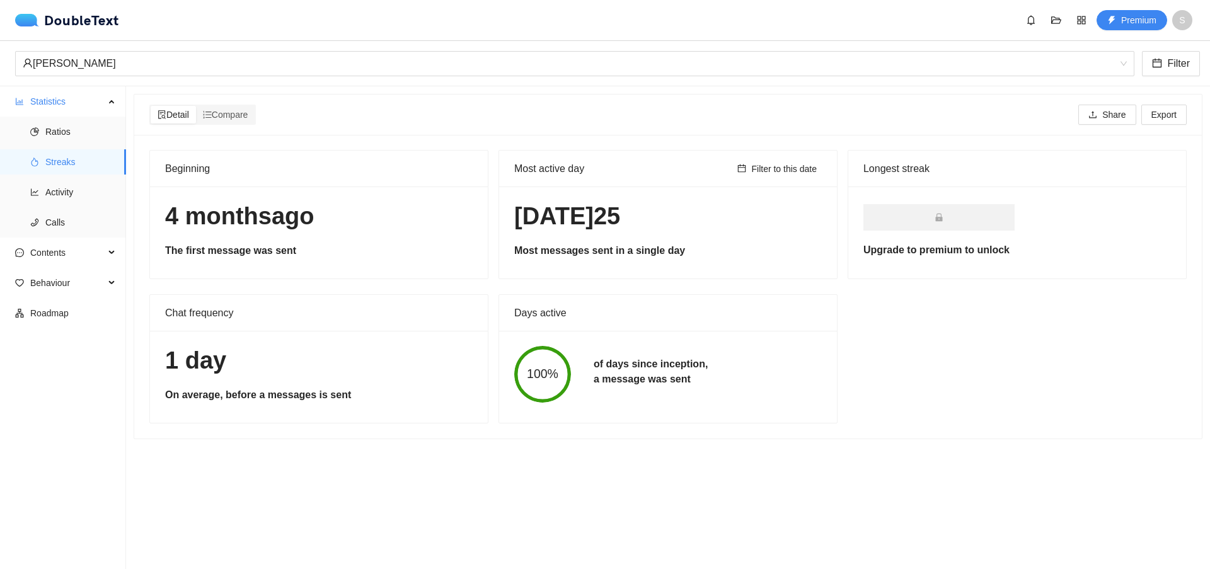
drag, startPoint x: 60, startPoint y: 33, endPoint x: 69, endPoint y: 37, distance: 10.0
click at [60, 35] on div "DoubleText Premium S" at bounding box center [605, 20] width 1210 height 40
click at [74, 30] on div "DoubleText Premium S" at bounding box center [605, 20] width 1210 height 40
click at [78, 23] on div "DoubleText" at bounding box center [67, 20] width 104 height 13
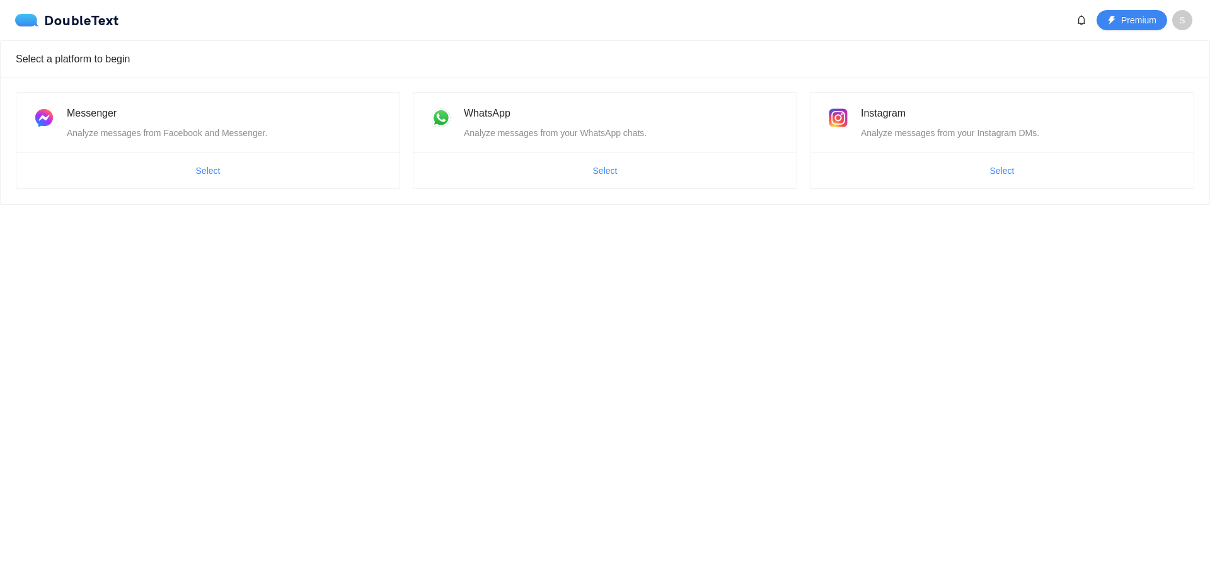
click at [1028, 193] on div "Messenger Analyze messages from Facebook and Messenger. Select WhatsApp Analyze…" at bounding box center [605, 140] width 1209 height 127
click at [1025, 180] on span "Select" at bounding box center [1001, 171] width 383 height 20
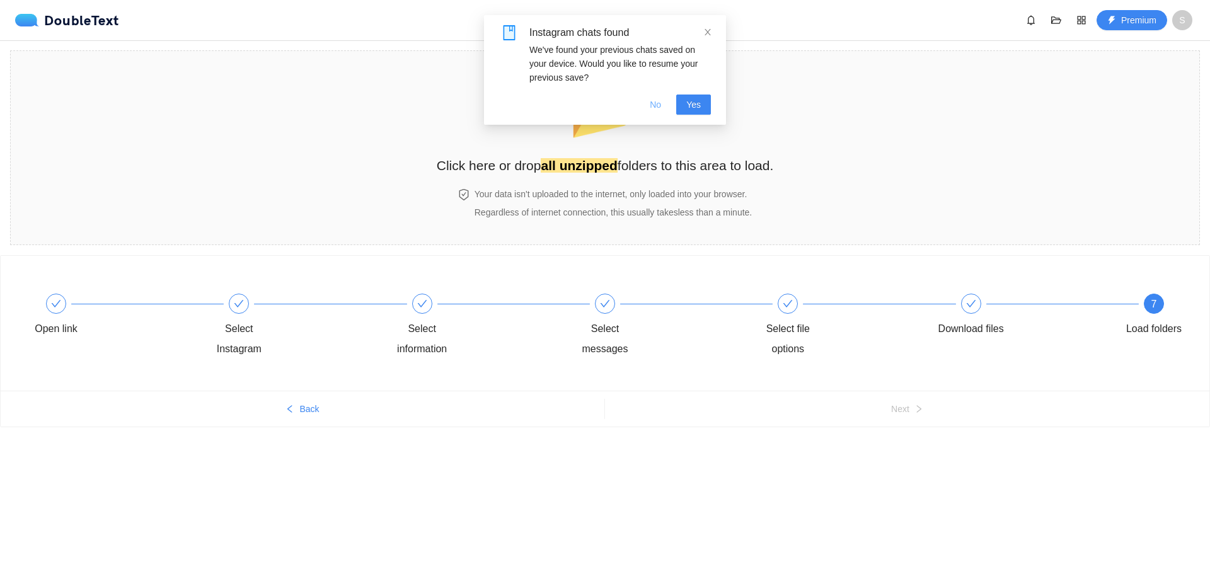
click at [667, 96] on button "No" at bounding box center [656, 105] width 32 height 20
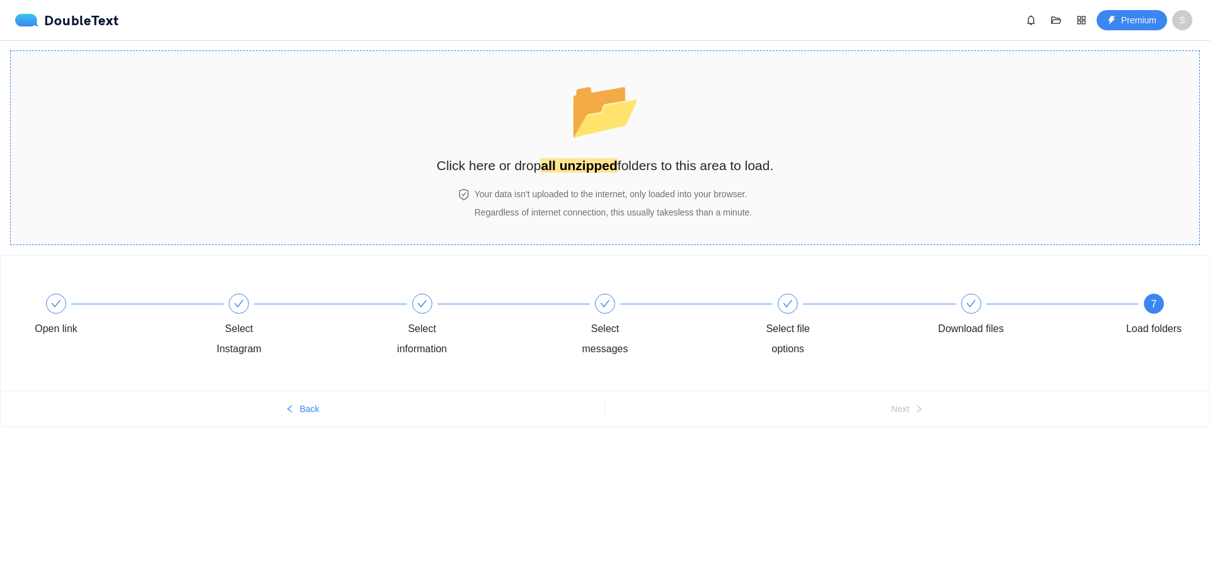
click at [589, 158] on strong "all unzipped" at bounding box center [579, 165] width 76 height 14
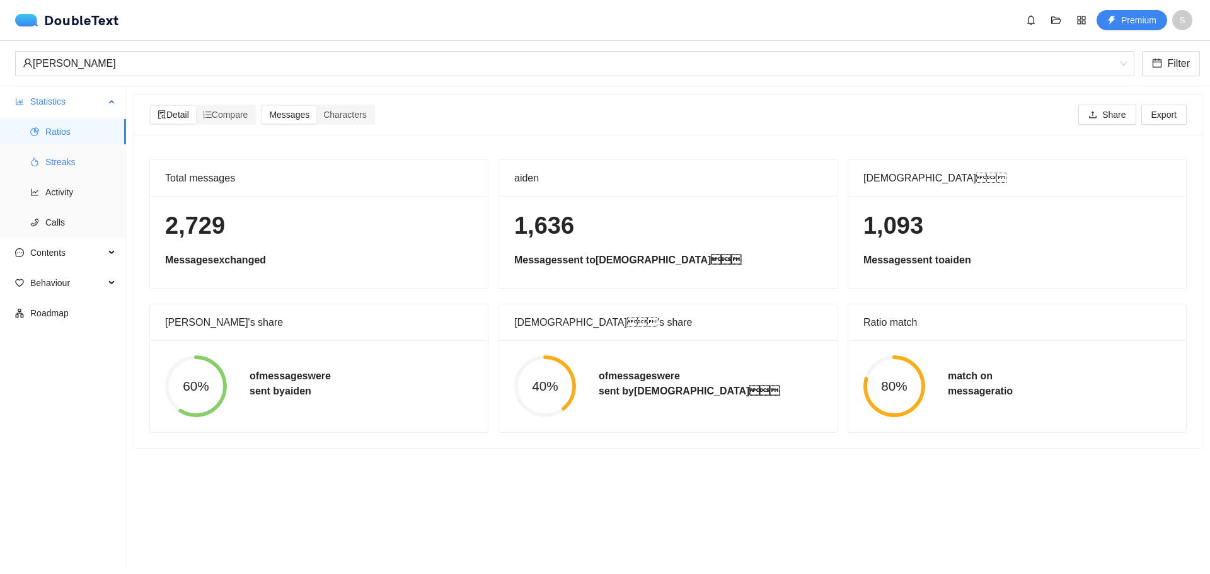
click at [59, 147] on ul "Ratios Streaks Activity Calls" at bounding box center [62, 177] width 125 height 121
click at [62, 152] on span "Streaks" at bounding box center [80, 161] width 71 height 25
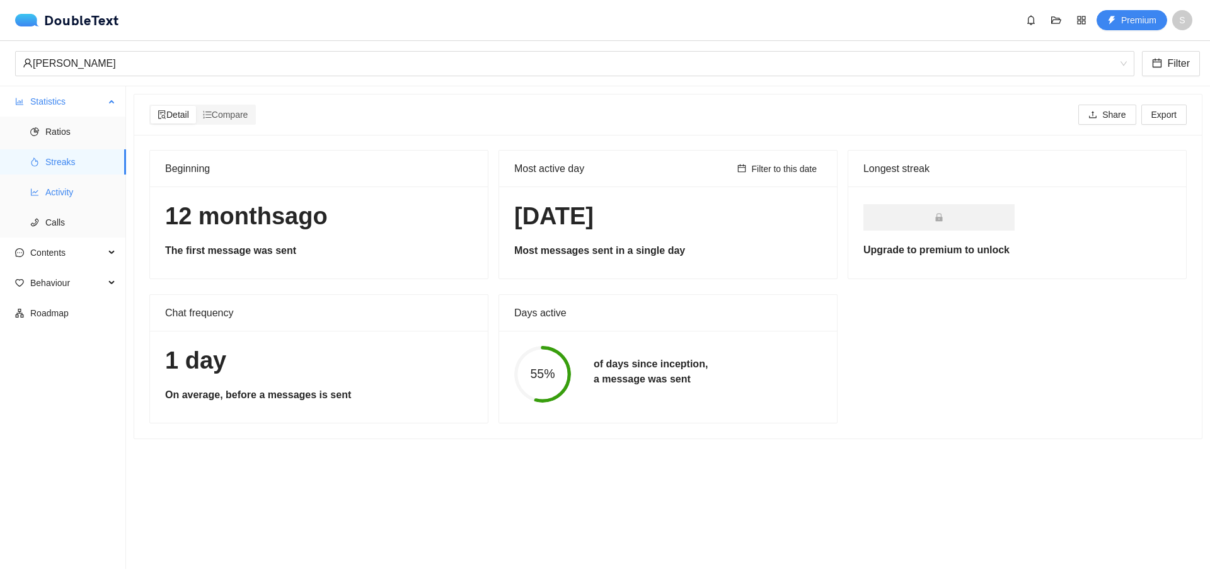
click at [52, 204] on span "Activity" at bounding box center [80, 192] width 71 height 25
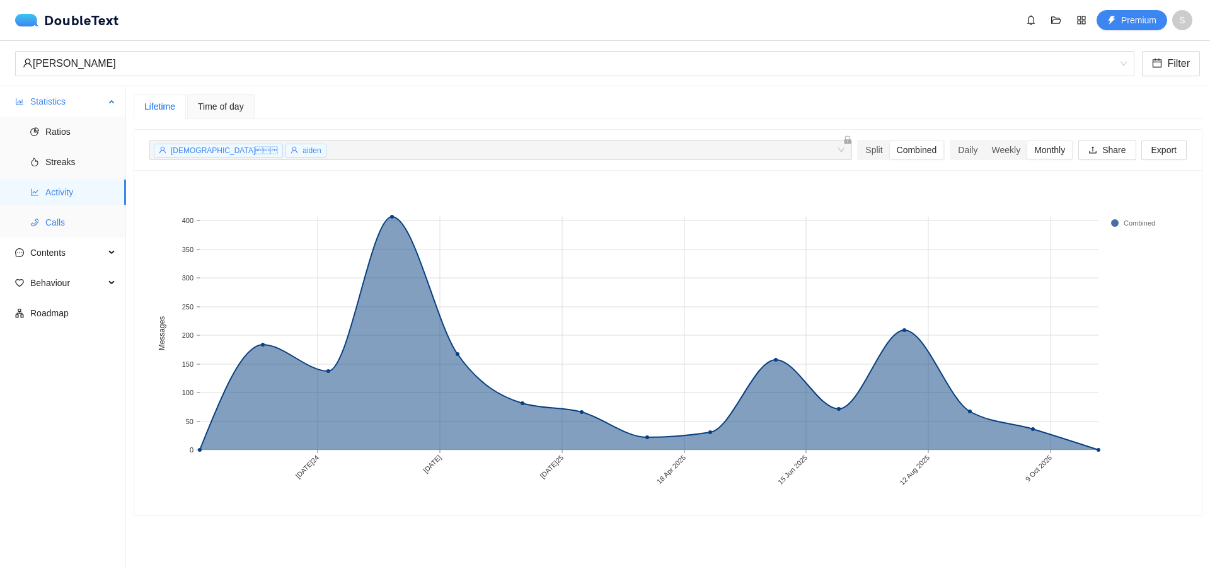
click at [86, 224] on span "Calls" at bounding box center [80, 222] width 71 height 25
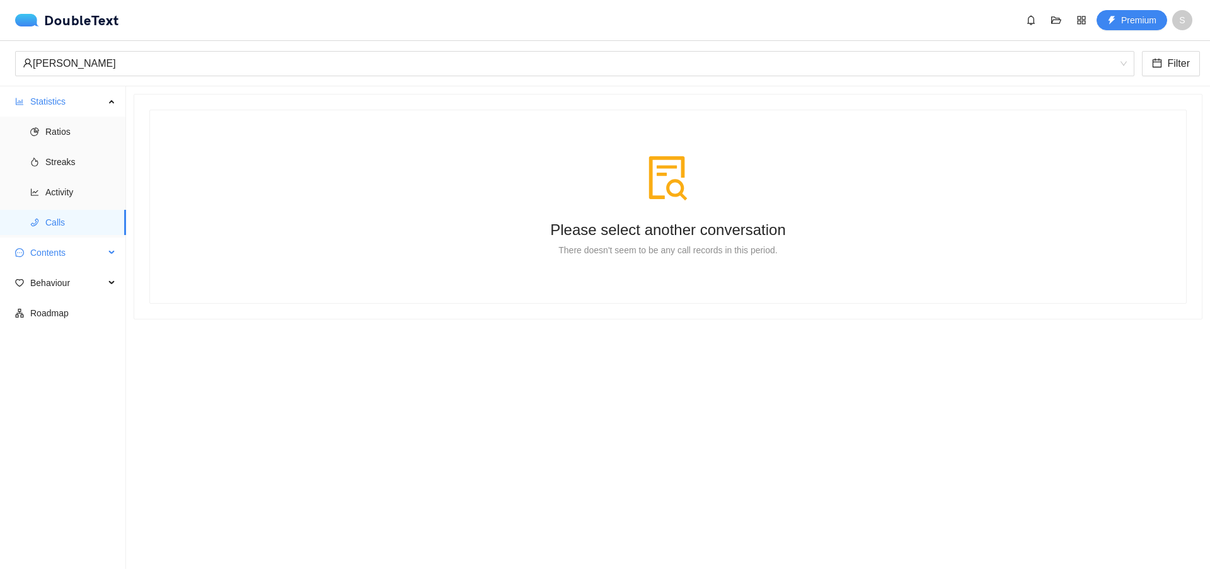
click at [76, 256] on span "Contents" at bounding box center [67, 252] width 74 height 25
click at [76, 287] on span "Word Cloud" at bounding box center [80, 282] width 71 height 25
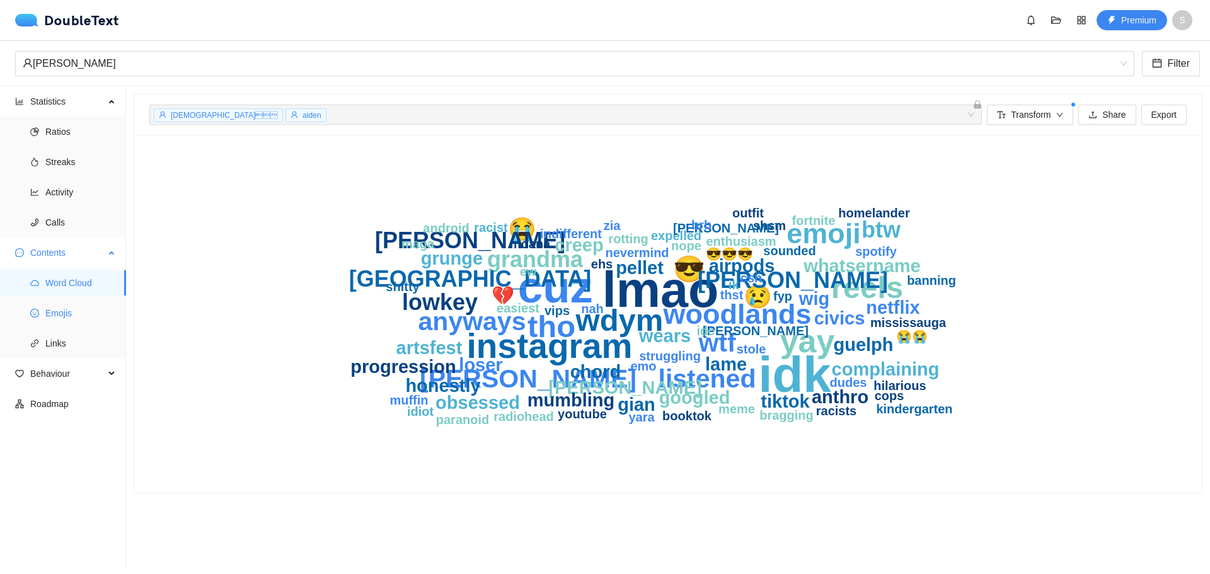
click at [96, 311] on span "Emojis" at bounding box center [80, 313] width 71 height 25
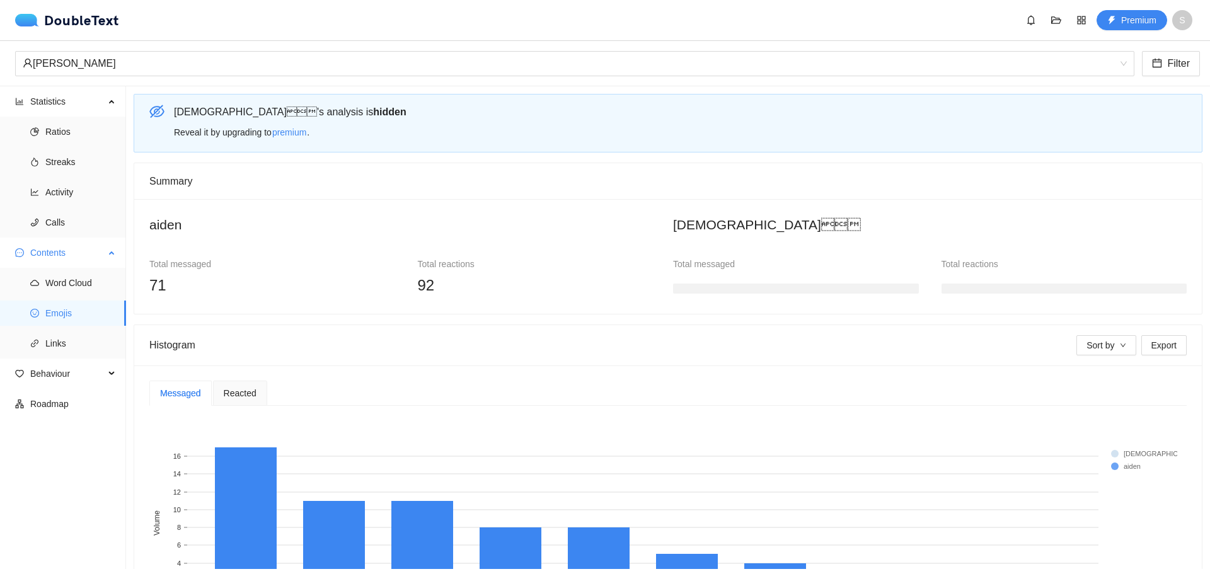
click at [93, 327] on ul "Word Cloud Emojis Links" at bounding box center [62, 313] width 125 height 91
click at [92, 362] on span "Behaviour" at bounding box center [67, 373] width 74 height 25
click at [80, 401] on span "Engagement" at bounding box center [80, 403] width 71 height 25
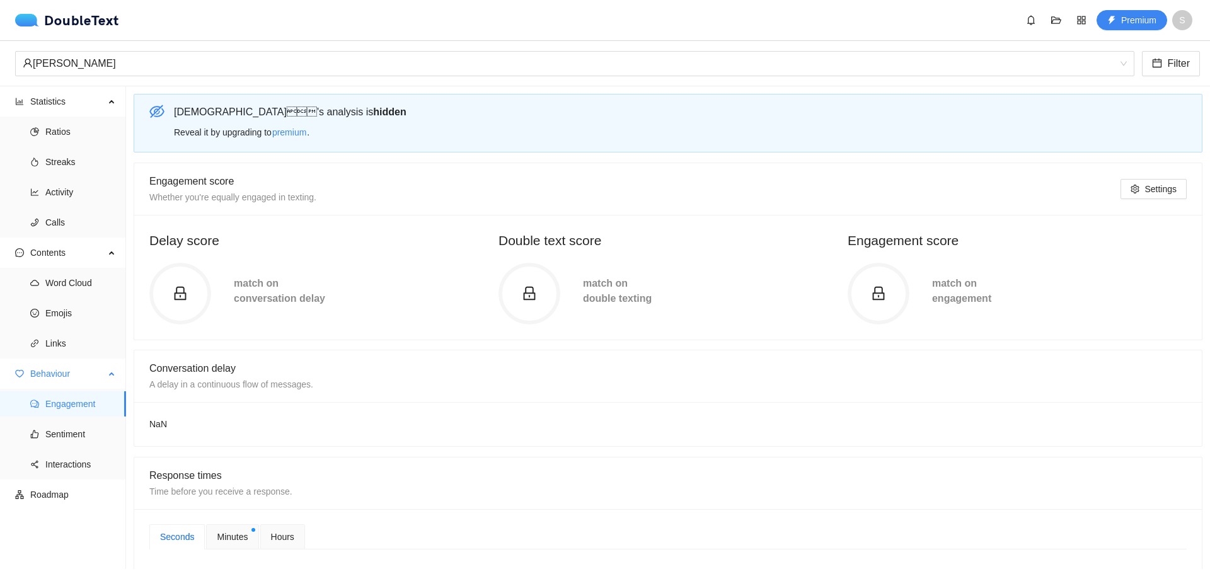
click at [84, 418] on ul "Engagement Sentiment Interactions" at bounding box center [62, 434] width 125 height 91
click at [84, 429] on span "Sentiment" at bounding box center [80, 434] width 71 height 25
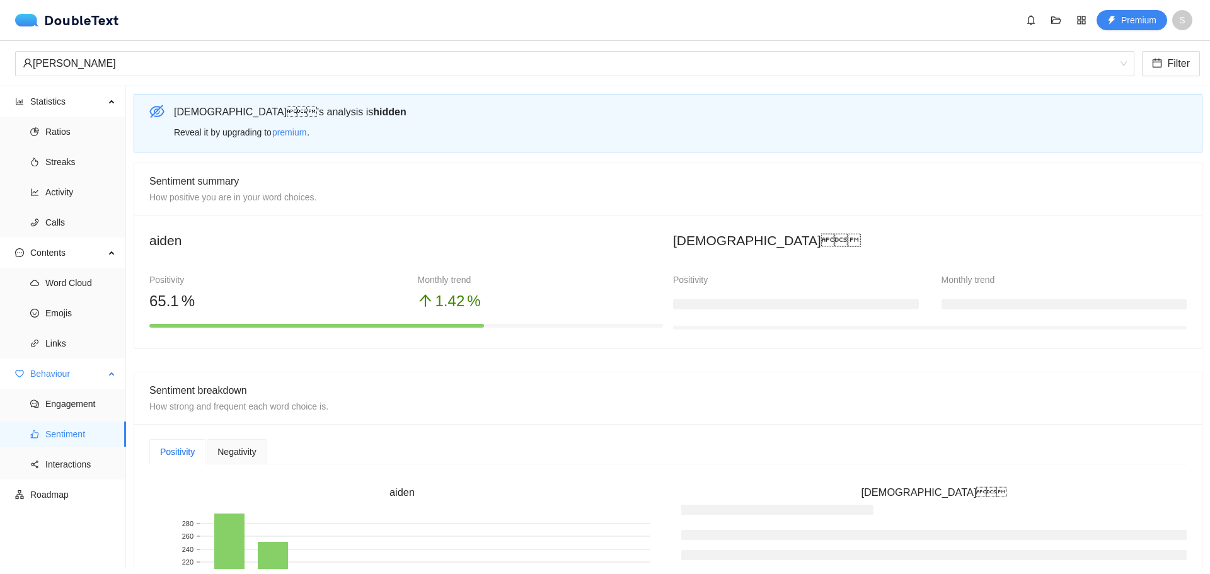
click at [84, 451] on ul "Engagement Sentiment Interactions" at bounding box center [62, 434] width 125 height 91
click at [88, 465] on span "Interactions" at bounding box center [80, 464] width 71 height 25
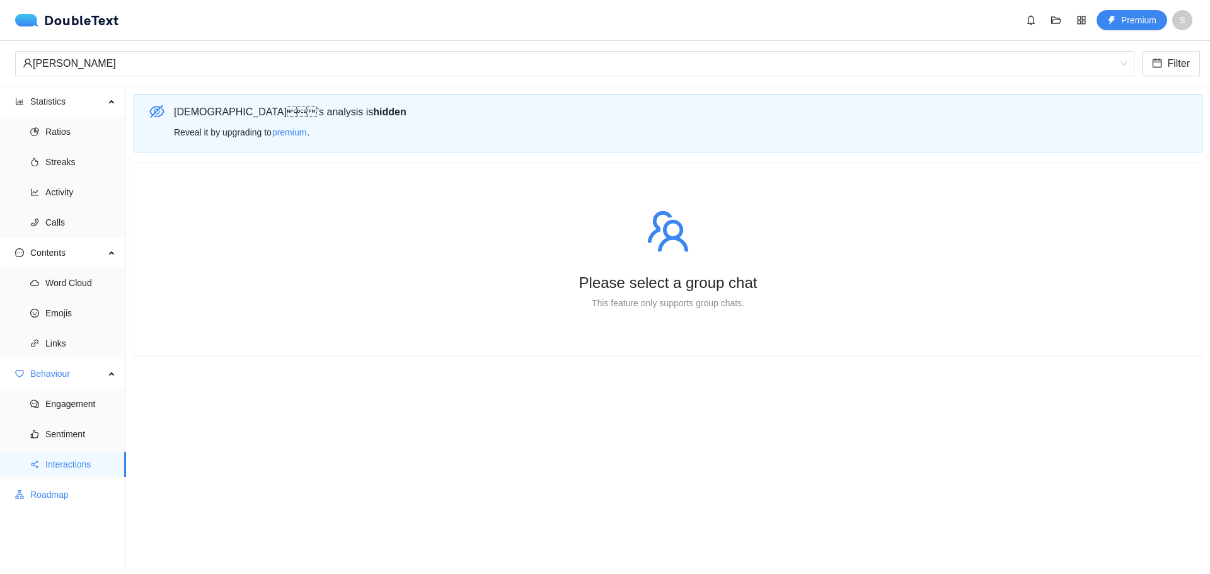
click at [64, 500] on span "Roadmap" at bounding box center [73, 494] width 86 height 25
